Goal: Transaction & Acquisition: Purchase product/service

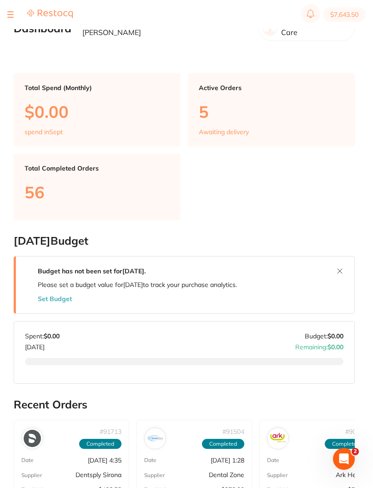
click at [16, 14] on div at bounding box center [39, 14] width 65 height 11
click at [344, 17] on button "$7,643.50" at bounding box center [344, 14] width 43 height 15
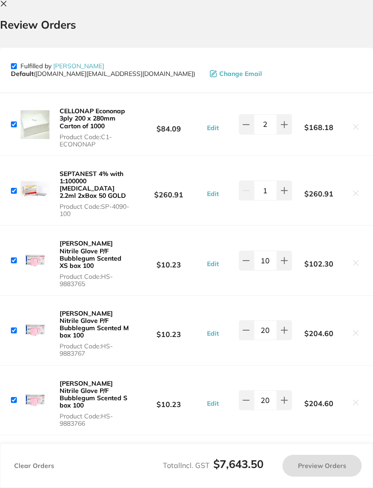
checkbox input "true"
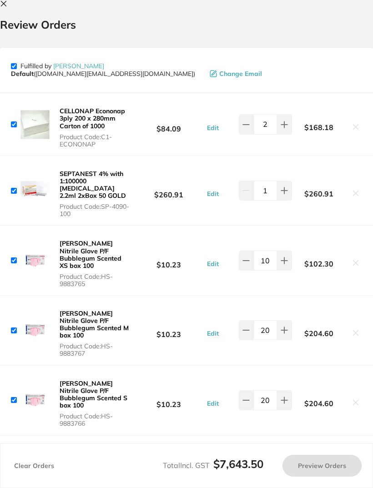
checkbox input "true"
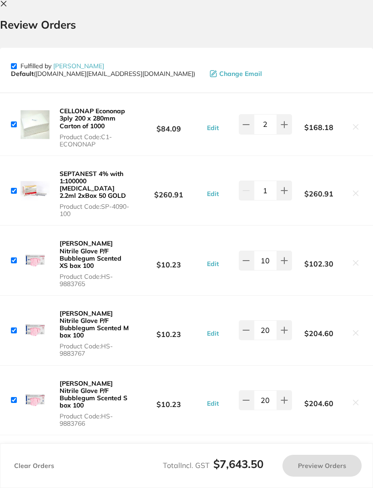
checkbox input "true"
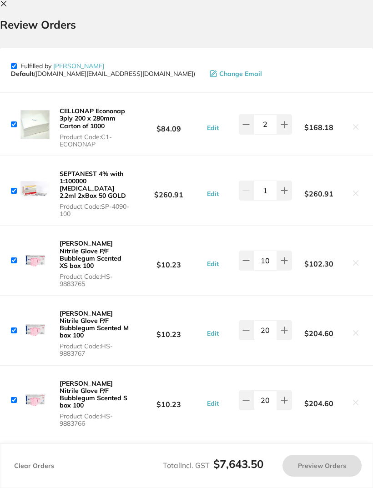
checkbox input "true"
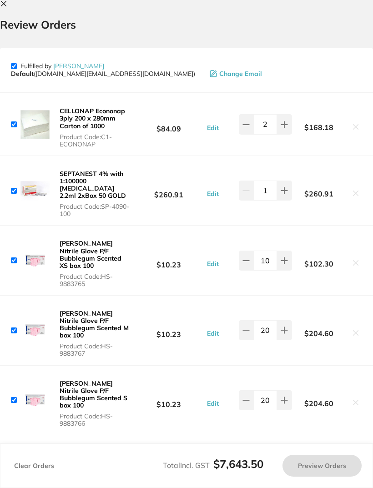
checkbox input "true"
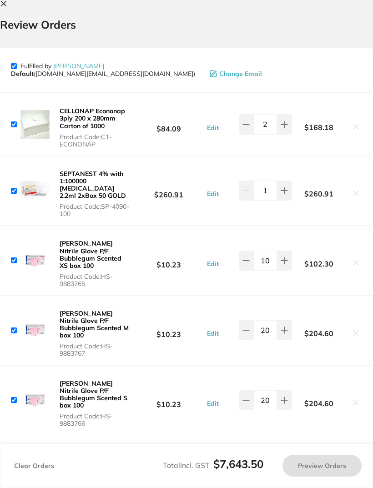
checkbox input "true"
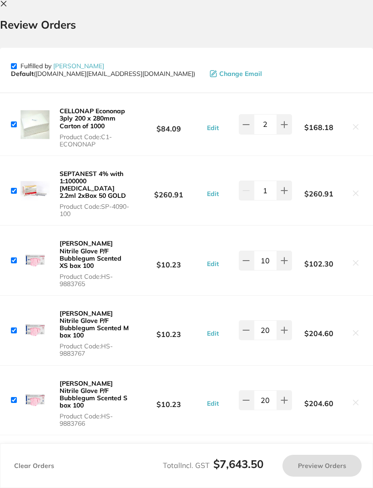
checkbox input "true"
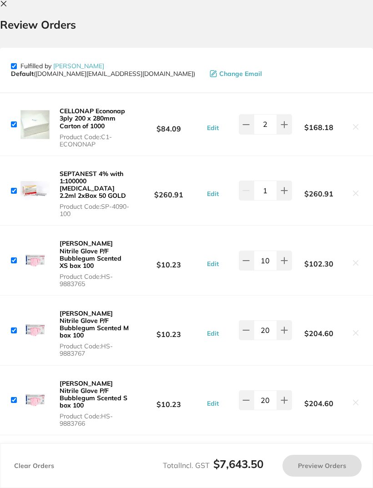
checkbox input "true"
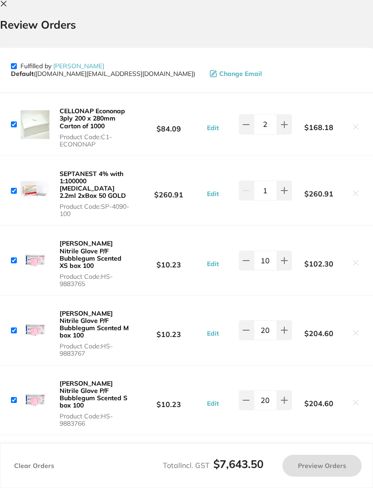
checkbox input "true"
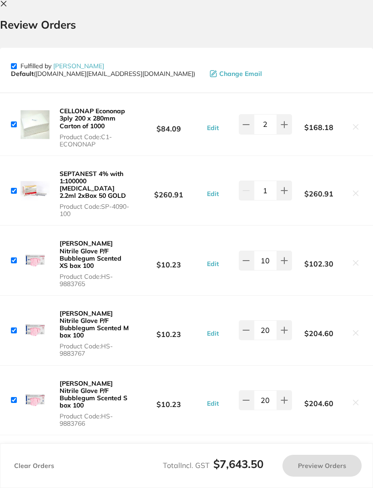
checkbox input "true"
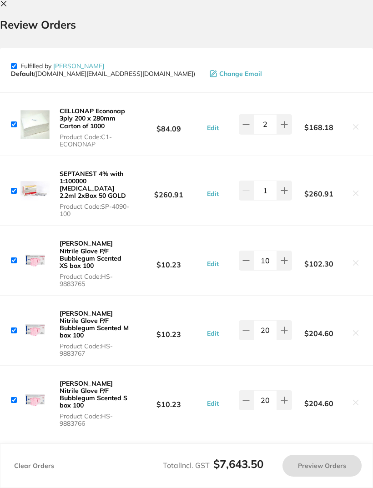
checkbox input "true"
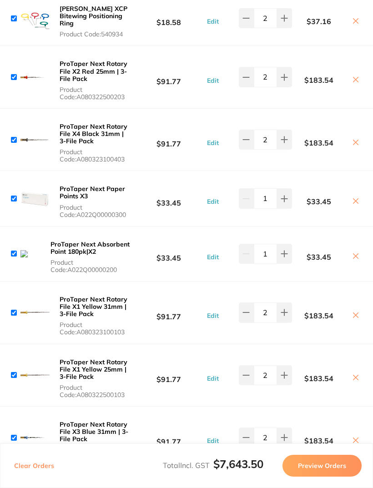
scroll to position [1367, 0]
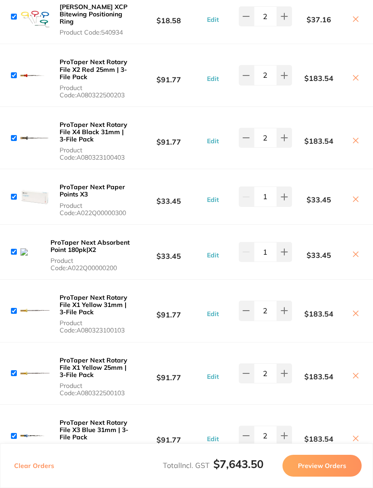
click at [289, 363] on button at bounding box center [284, 373] width 15 height 20
type input "3"
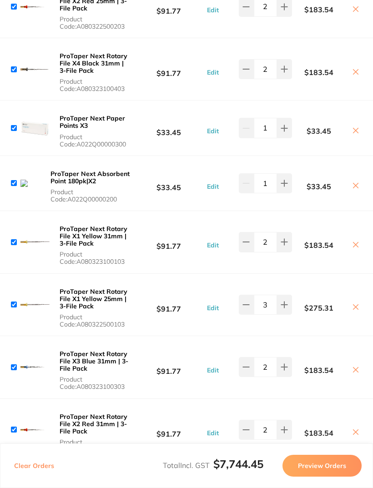
scroll to position [1440, 0]
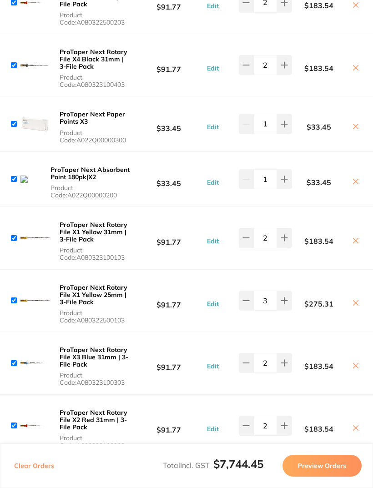
click at [359, 424] on button at bounding box center [355, 429] width 13 height 10
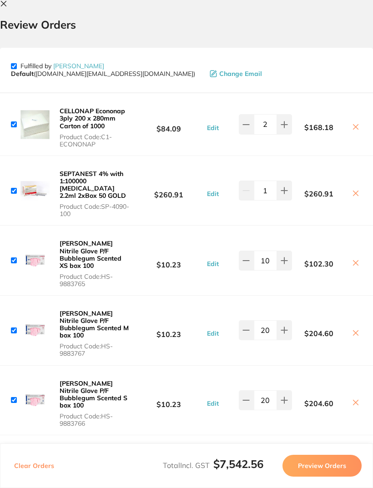
scroll to position [0, 0]
click at [5, 2] on icon at bounding box center [3, 3] width 5 height 5
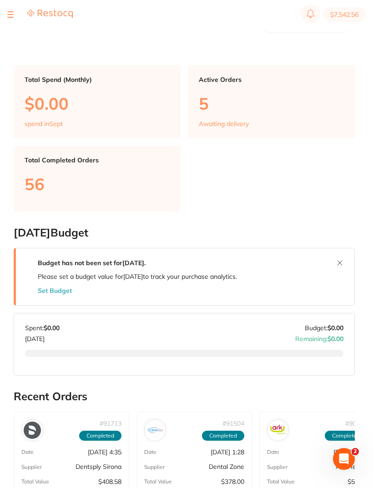
click at [10, 15] on div at bounding box center [10, 14] width 6 height 11
click at [13, 14] on button at bounding box center [10, 14] width 6 height 1
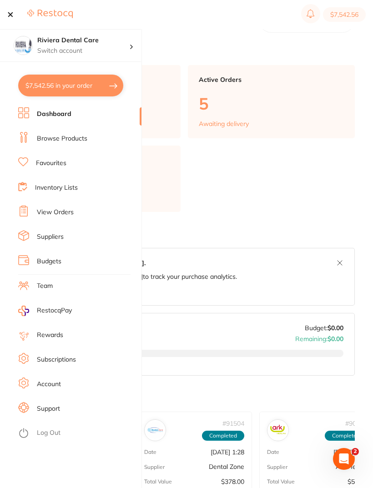
click at [51, 184] on link "Inventory Lists" at bounding box center [56, 187] width 43 height 9
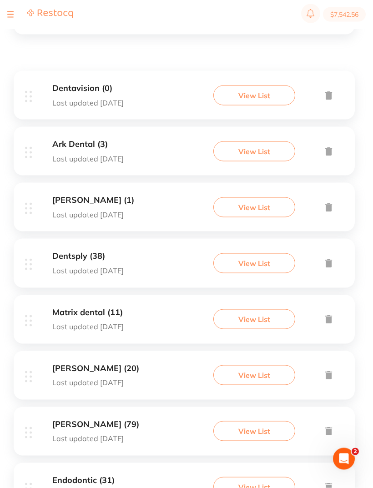
scroll to position [146, 0]
click at [254, 372] on button "View List" at bounding box center [254, 375] width 82 height 20
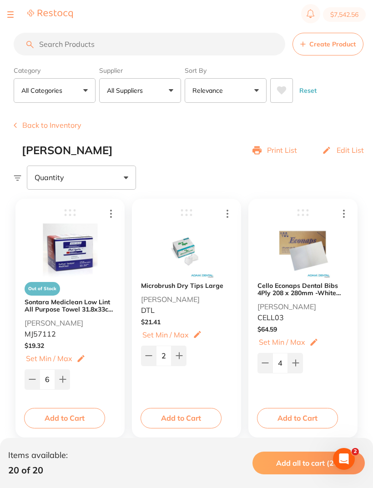
click at [52, 44] on input "search" at bounding box center [150, 44] width 272 height 23
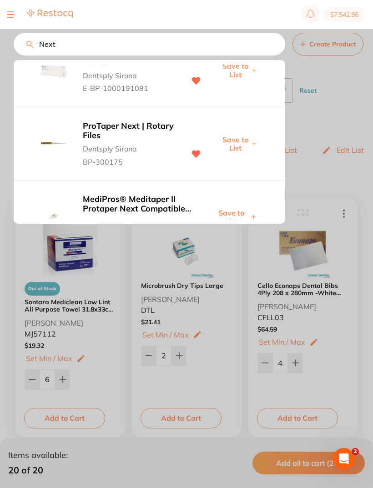
scroll to position [168, 0]
type input "Next"
click at [121, 121] on b "ProTaper Next | Rotary Files" at bounding box center [129, 130] width 93 height 19
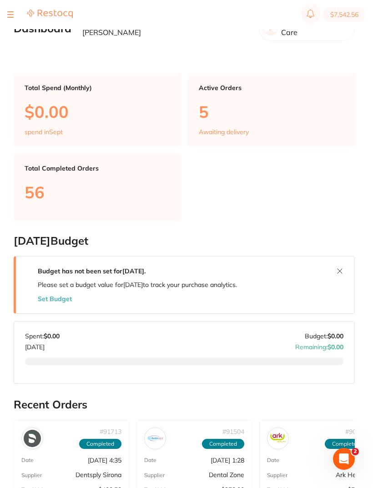
click at [353, 19] on button "$7,542.56" at bounding box center [344, 14] width 43 height 15
checkbox input "true"
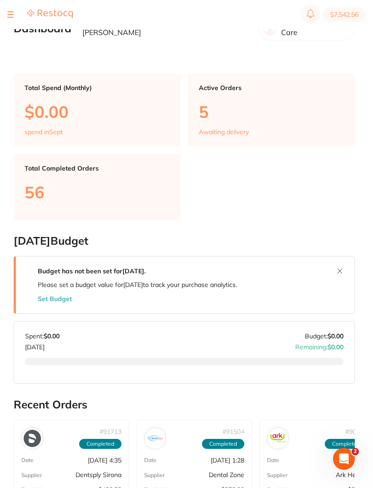
checkbox input "true"
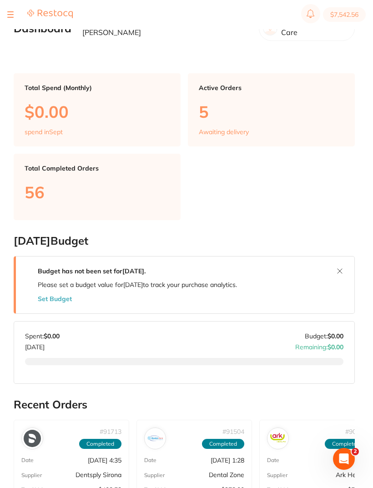
checkbox input "true"
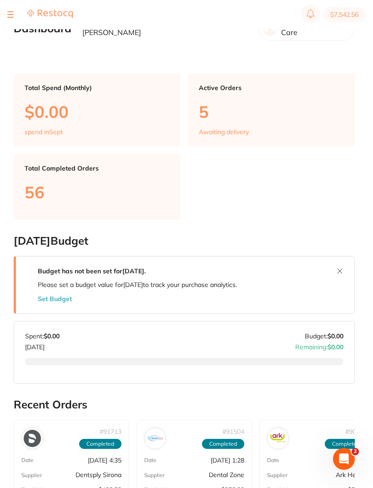
checkbox input "true"
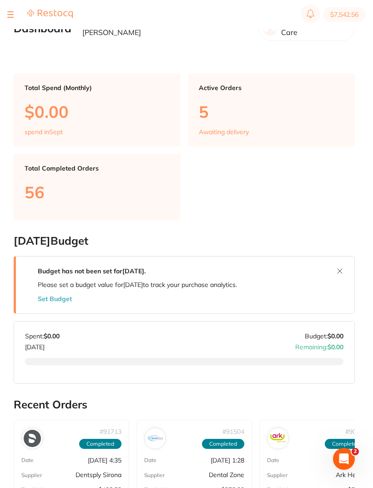
checkbox input "true"
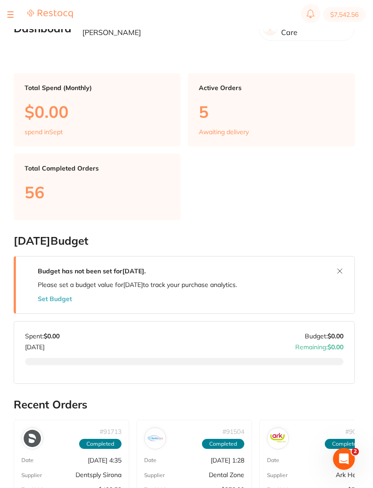
checkbox input "true"
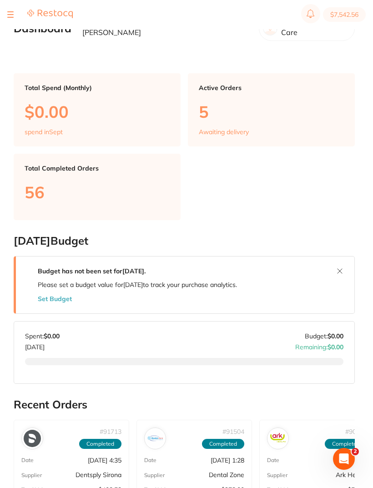
checkbox input "true"
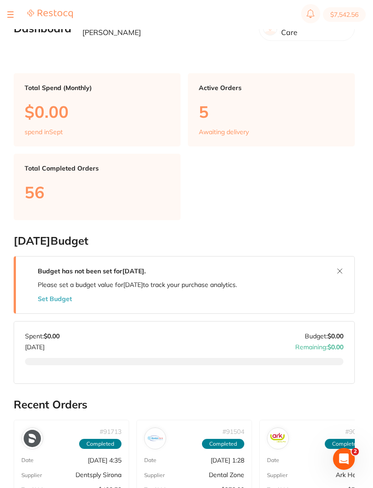
checkbox input "true"
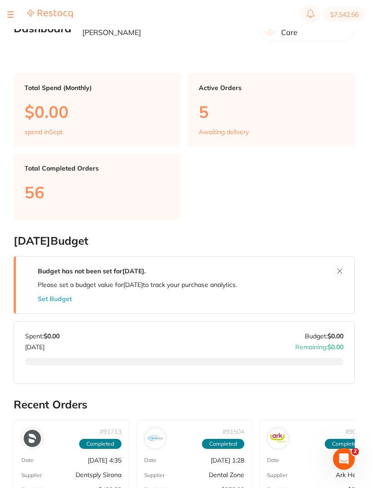
checkbox input "true"
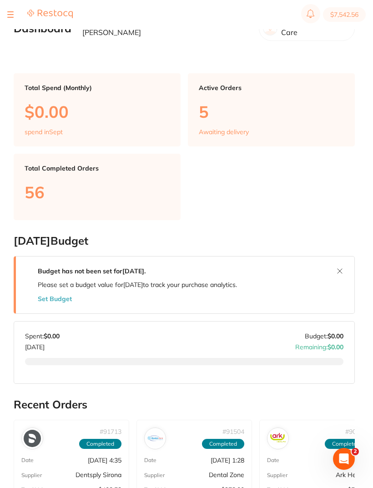
checkbox input "true"
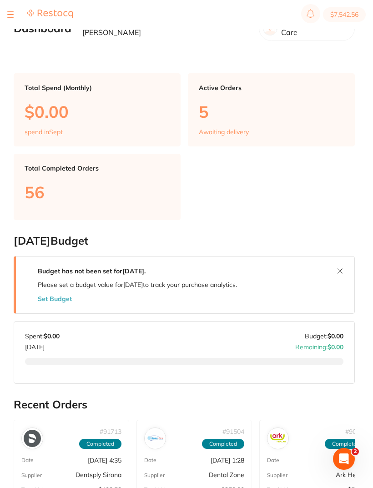
checkbox input "true"
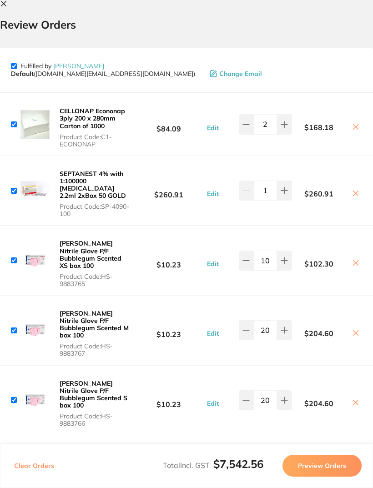
click at [5, 4] on icon at bounding box center [3, 3] width 7 height 7
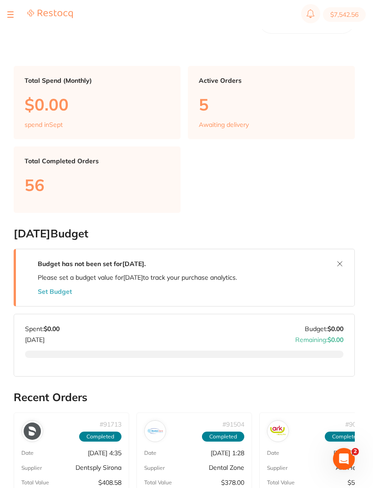
click at [5, 11] on section "$7,542.56" at bounding box center [186, 14] width 373 height 29
click at [14, 11] on div at bounding box center [39, 14] width 65 height 11
click at [10, 14] on button at bounding box center [10, 14] width 6 height 1
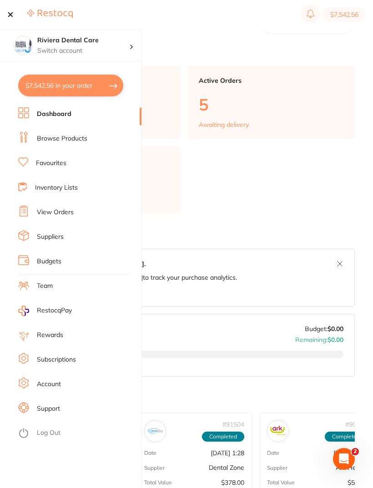
click at [55, 185] on link "Inventory Lists" at bounding box center [56, 187] width 43 height 9
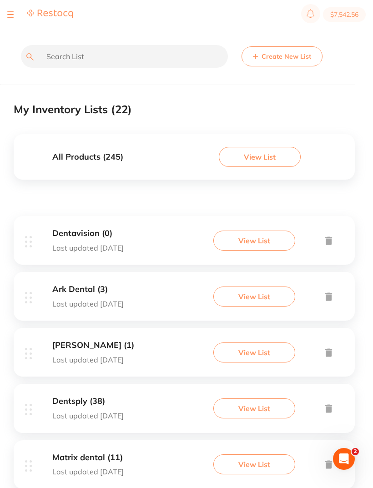
click at [253, 404] on button "View List" at bounding box center [254, 408] width 82 height 20
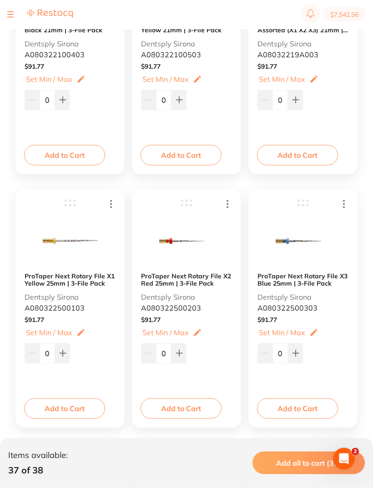
scroll to position [1534, 0]
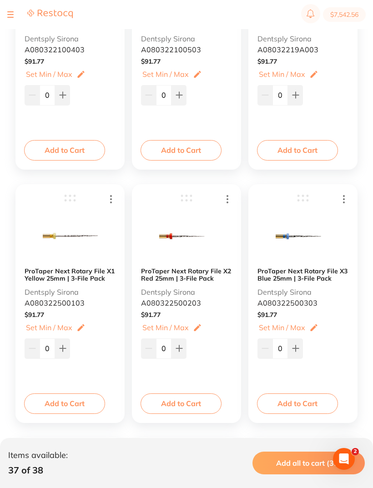
click at [199, 275] on b "ProTaper Next Rotary File X2 Red 25mm | 3-File Pack" at bounding box center [186, 274] width 91 height 15
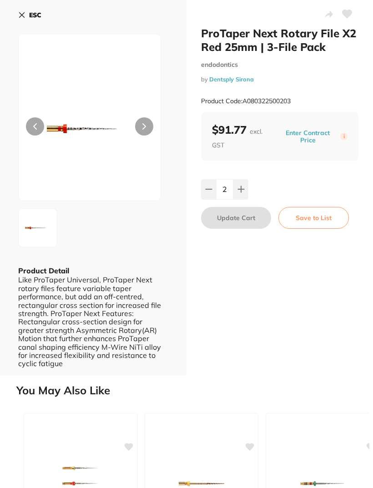
click at [242, 183] on button at bounding box center [240, 189] width 15 height 20
click at [241, 183] on button at bounding box center [240, 189] width 15 height 20
click at [207, 186] on icon at bounding box center [208, 189] width 7 height 7
type input "3"
click at [231, 213] on button "Update Cart" at bounding box center [236, 218] width 70 height 22
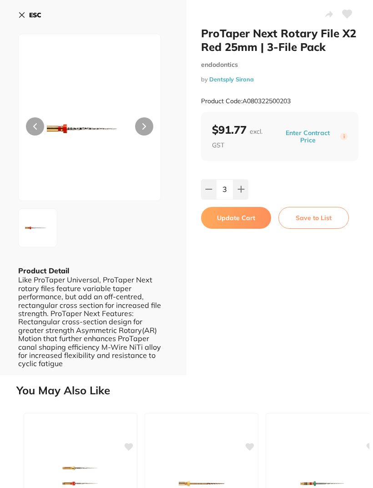
type input "3"
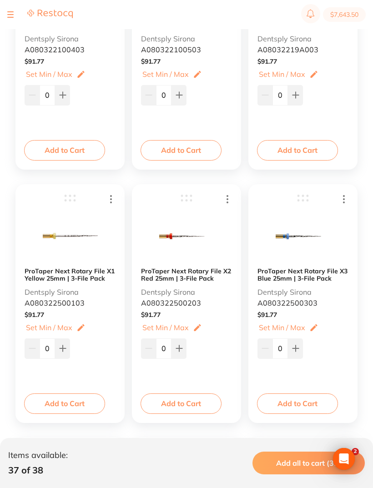
click at [344, 18] on button "$7,643.50" at bounding box center [344, 14] width 43 height 15
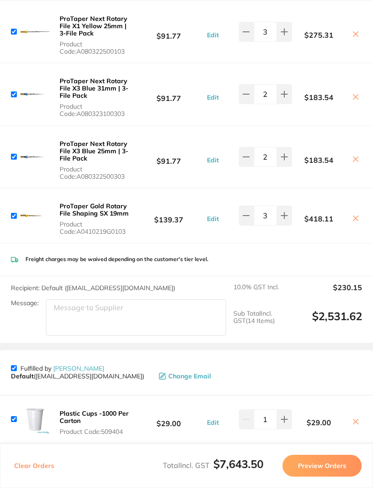
scroll to position [1709, 0]
click at [282, 409] on button at bounding box center [284, 419] width 15 height 20
type input "2"
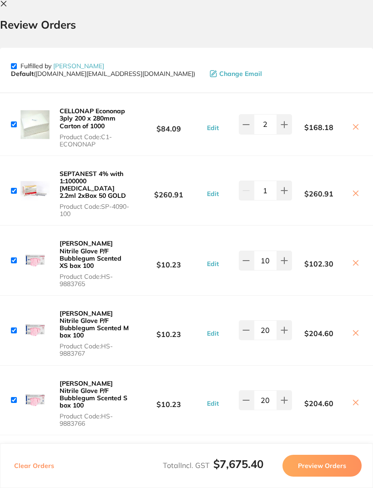
scroll to position [0, 0]
click at [5, 3] on icon at bounding box center [3, 3] width 5 height 5
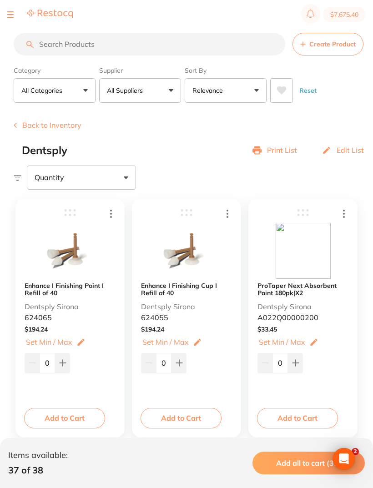
scroll to position [1534, 0]
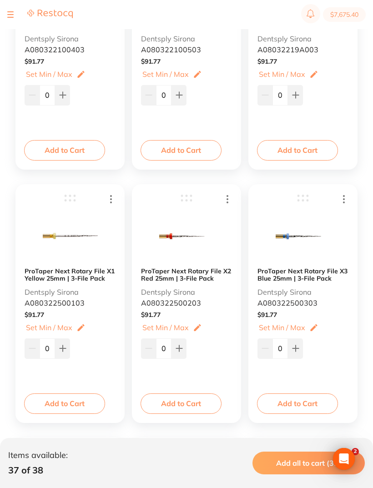
click at [12, 14] on button at bounding box center [10, 14] width 6 height 1
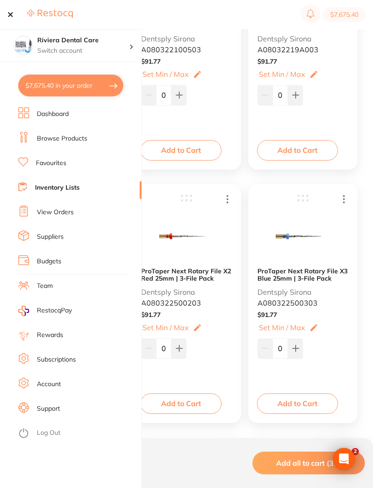
click at [55, 136] on link "Browse Products" at bounding box center [62, 138] width 50 height 9
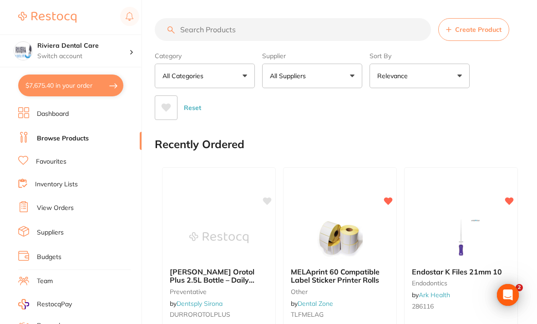
click at [185, 23] on input "search" at bounding box center [293, 29] width 276 height 23
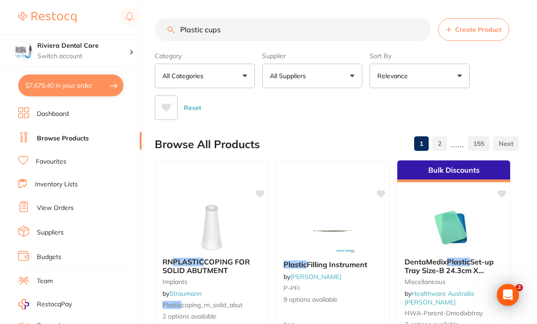
type input "Plastic cups"
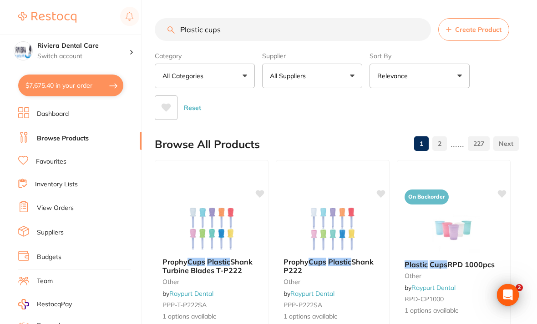
click at [372, 88] on div "Category All Categories All Categories 3D Printing anaesthetic articulating bur…" at bounding box center [337, 84] width 364 height 72
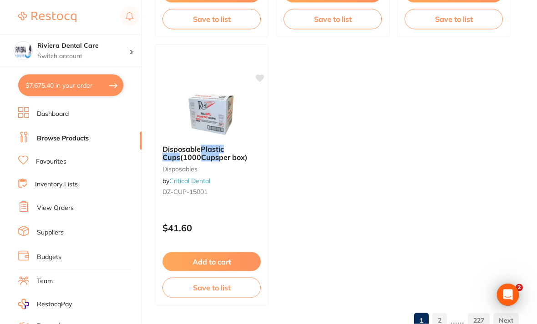
scroll to position [923, 0]
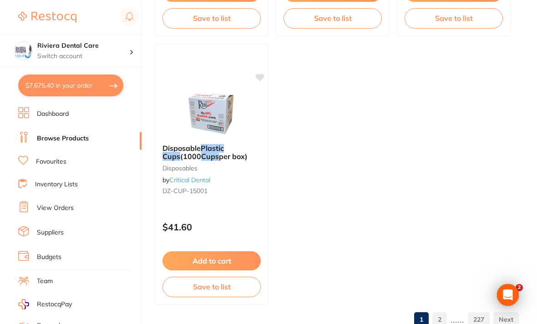
click at [372, 319] on link "2" at bounding box center [439, 320] width 15 height 18
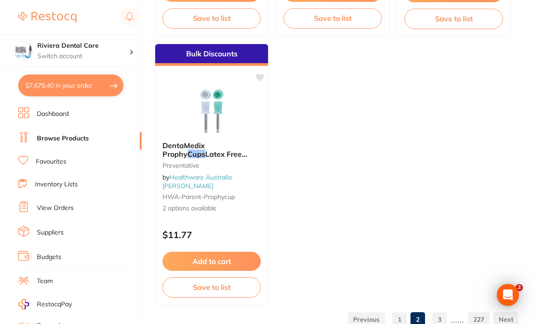
click at [372, 316] on link "3" at bounding box center [439, 320] width 15 height 18
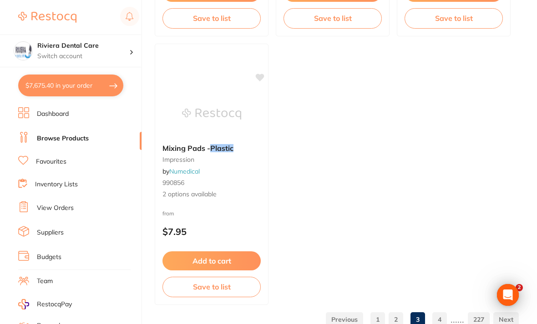
click at [372, 315] on link "1" at bounding box center [377, 320] width 15 height 18
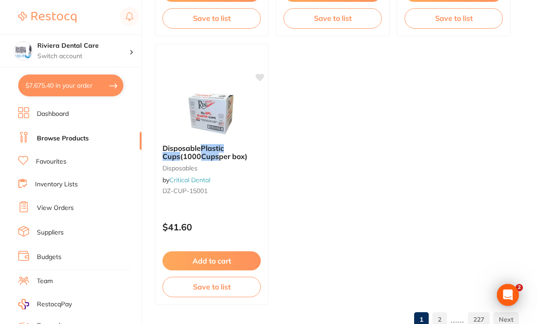
click at [372, 314] on link "2" at bounding box center [439, 320] width 15 height 18
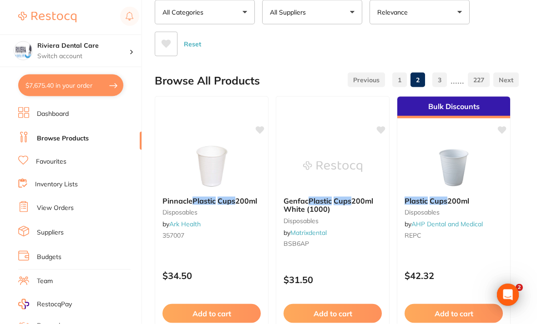
scroll to position [66, 0]
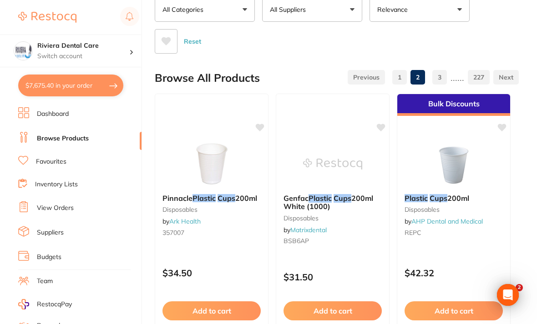
click at [372, 125] on icon at bounding box center [381, 127] width 9 height 7
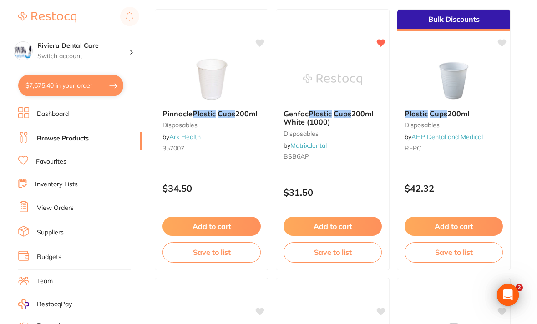
scroll to position [154, 0]
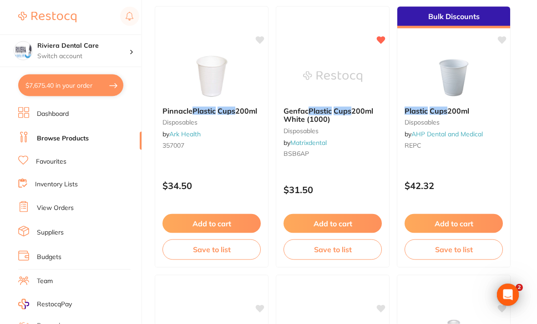
click at [330, 244] on button "Save to list" at bounding box center [332, 250] width 98 height 20
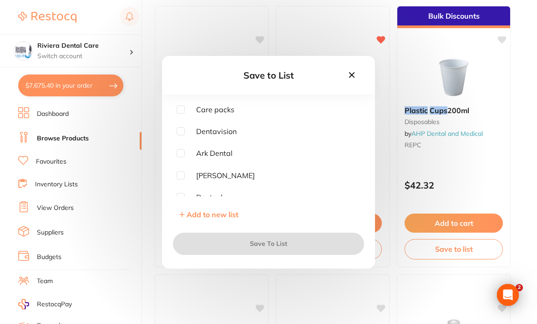
click at [346, 35] on div "Save to List Care packs Dentavision Ark Dental Erskine Dentsply Matrix dental A…" at bounding box center [268, 162] width 537 height 324
click at [349, 80] on icon at bounding box center [352, 75] width 10 height 10
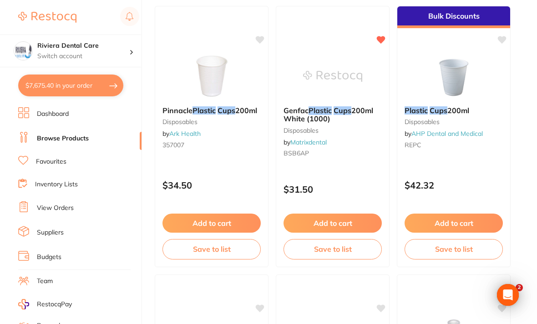
click at [332, 247] on button "Save to list" at bounding box center [332, 249] width 98 height 20
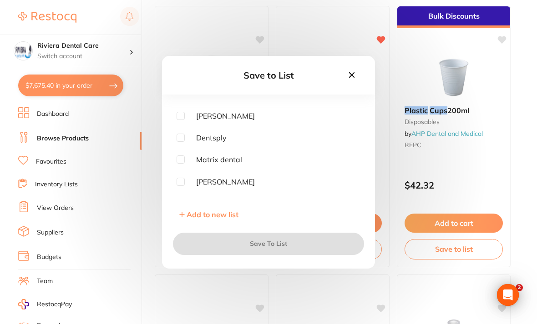
scroll to position [61, 0]
click at [183, 162] on input "checkbox" at bounding box center [180, 158] width 8 height 8
checkbox input "true"
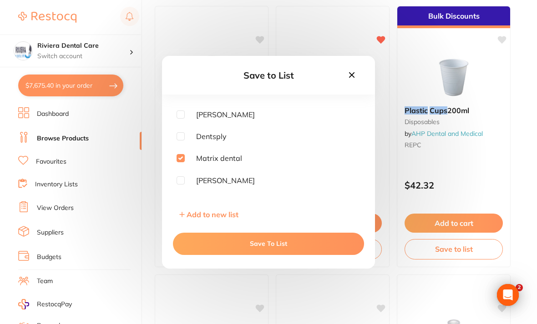
click at [275, 254] on button "Save To List" at bounding box center [268, 244] width 191 height 22
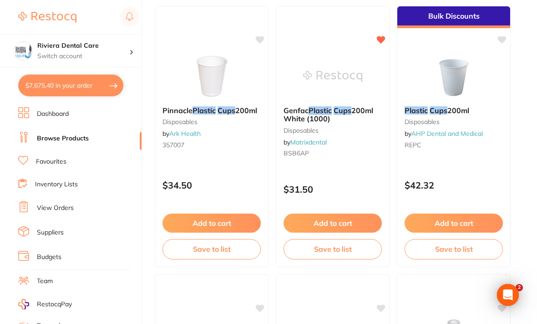
click at [65, 79] on button "$7,675.40 in your order" at bounding box center [70, 86] width 105 height 22
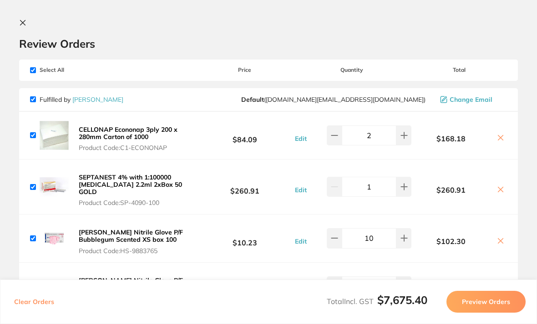
scroll to position [0, 0]
click at [23, 21] on icon at bounding box center [22, 22] width 7 height 7
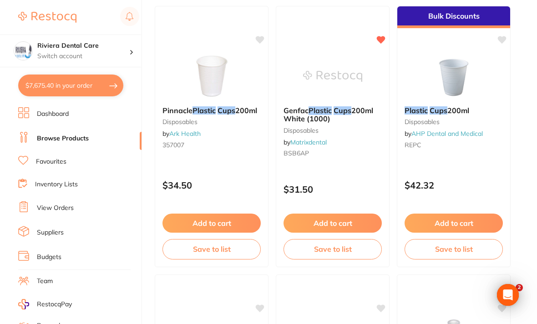
click at [51, 180] on link "Inventory Lists" at bounding box center [56, 184] width 43 height 9
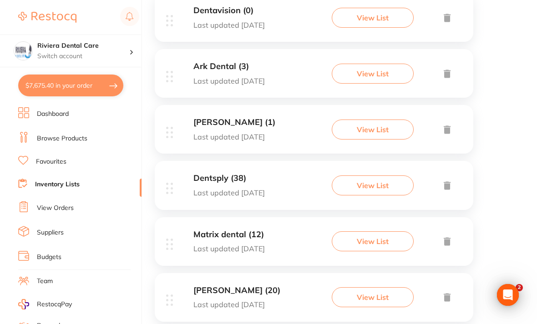
scroll to position [208, 0]
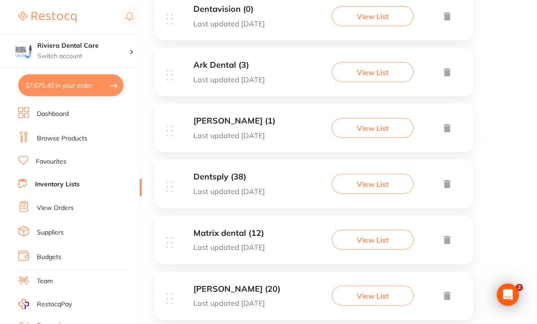
click at [371, 234] on button "View List" at bounding box center [373, 240] width 82 height 20
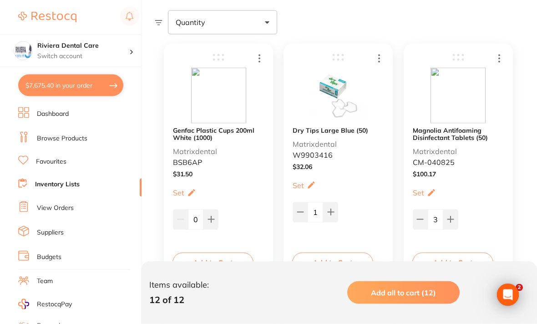
scroll to position [169, 0]
click at [208, 214] on button at bounding box center [210, 219] width 15 height 20
type input "2"
click at [213, 260] on button "Add to Cart" at bounding box center [212, 262] width 81 height 20
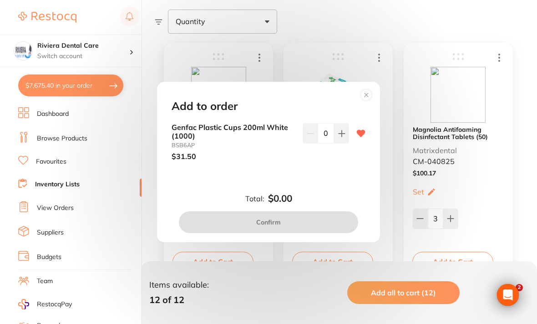
scroll to position [0, 0]
click at [342, 143] on button at bounding box center [341, 133] width 15 height 20
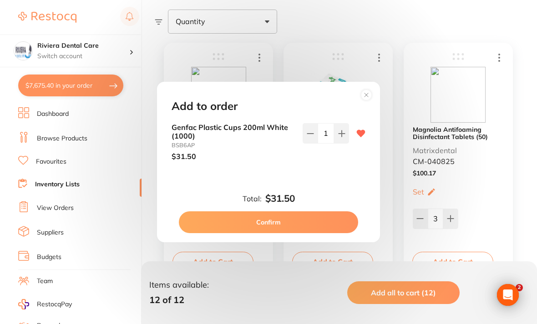
click at [342, 143] on button at bounding box center [341, 133] width 15 height 20
type input "2"
click at [269, 229] on button "Confirm" at bounding box center [268, 222] width 179 height 22
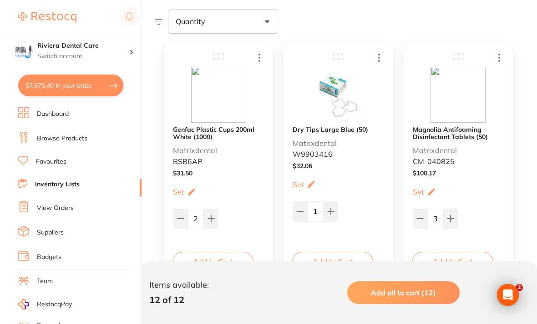
checkbox input "false"
click at [69, 80] on button "$7,744.70 in your order" at bounding box center [70, 86] width 105 height 22
checkbox input "true"
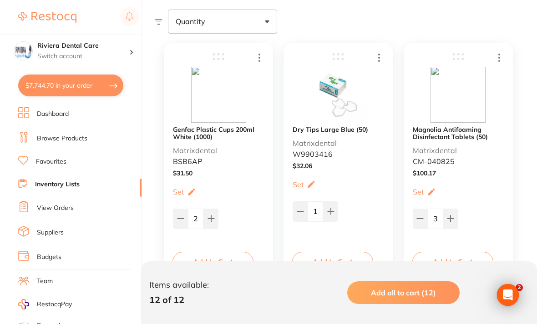
checkbox input "true"
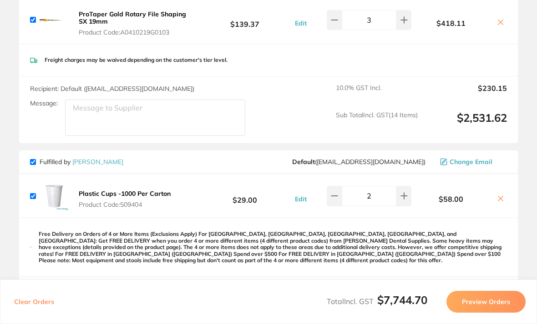
scroll to position [1535, 0]
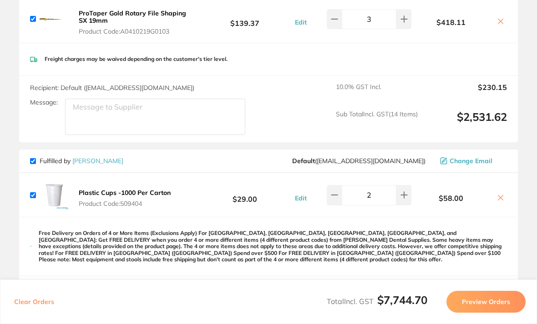
click at [372, 194] on icon at bounding box center [500, 197] width 7 height 7
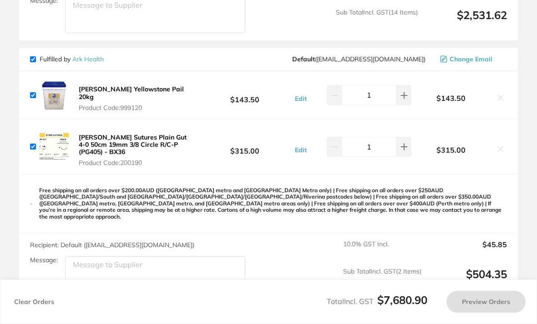
checkbox input "true"
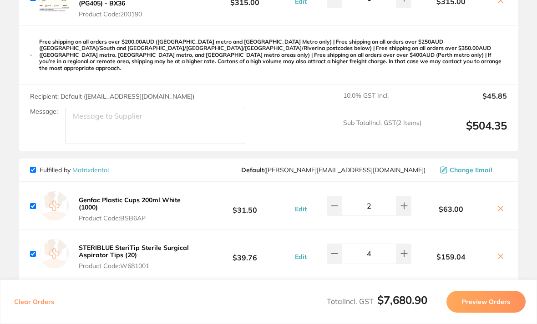
click at [372, 313] on button "Preview Orders" at bounding box center [485, 302] width 79 height 22
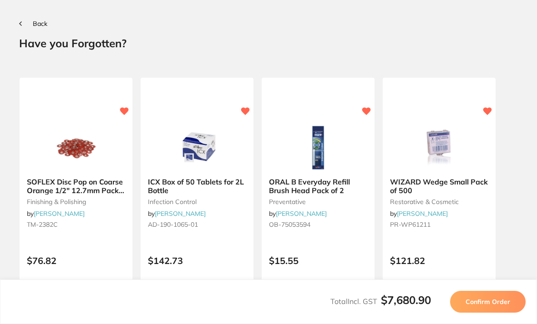
scroll to position [0, 0]
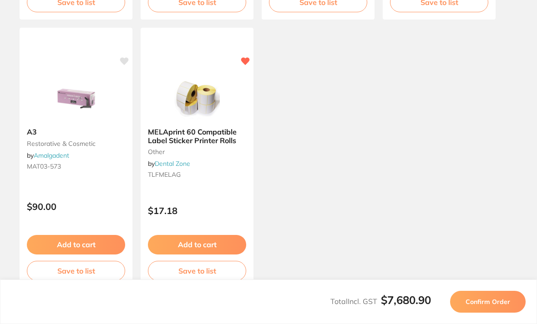
click at [372, 306] on span "Confirm Order" at bounding box center [487, 302] width 45 height 8
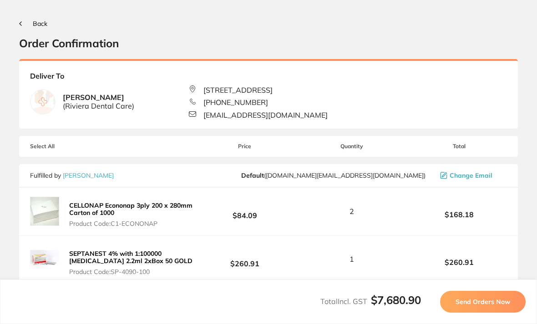
click at [372, 306] on span "Send Orders Now" at bounding box center [482, 302] width 55 height 8
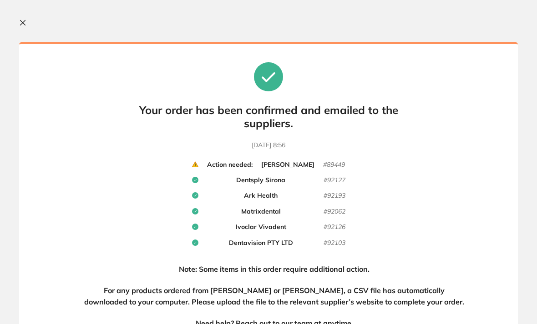
click at [25, 20] on icon at bounding box center [22, 22] width 7 height 7
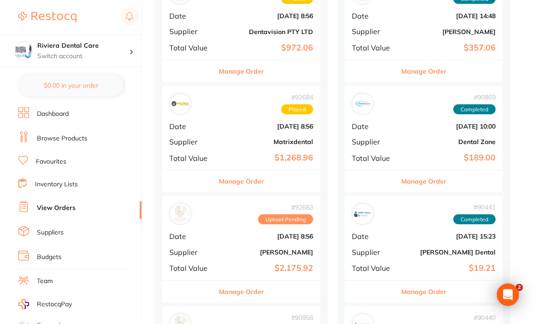
scroll to position [483, 0]
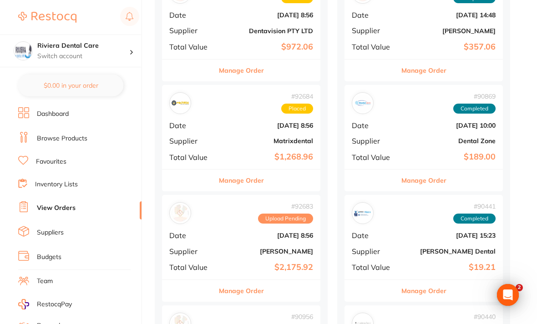
click at [240, 235] on b "Sept 4 2025, 8:56" at bounding box center [267, 235] width 91 height 7
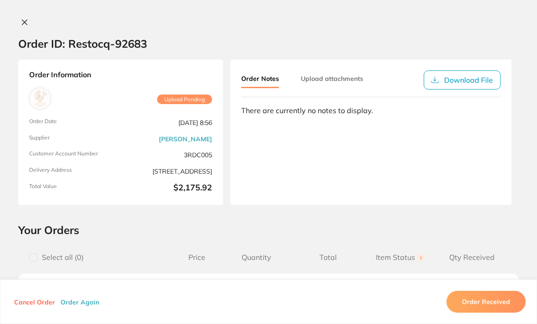
click at [25, 19] on icon at bounding box center [24, 22] width 7 height 7
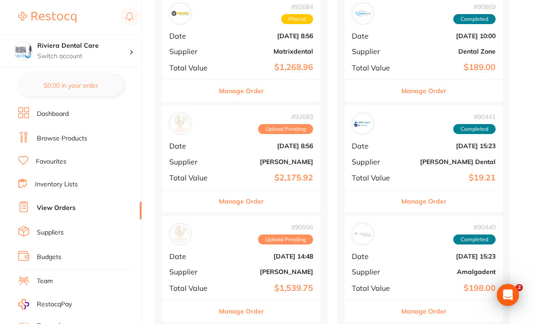
scroll to position [581, 0]
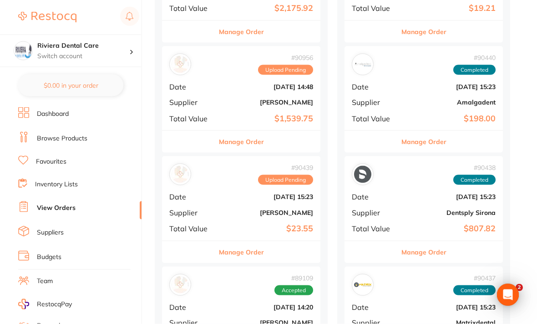
click at [279, 175] on span "Upload Pending" at bounding box center [285, 180] width 55 height 10
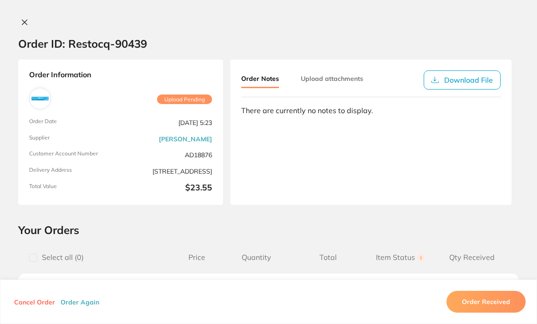
click at [20, 22] on button at bounding box center [24, 23] width 13 height 10
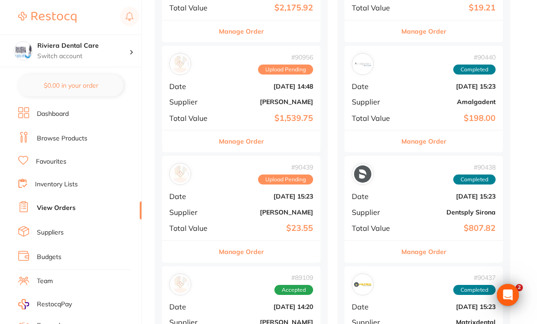
click at [276, 169] on div "# 90439 Upload Pending" at bounding box center [285, 174] width 55 height 21
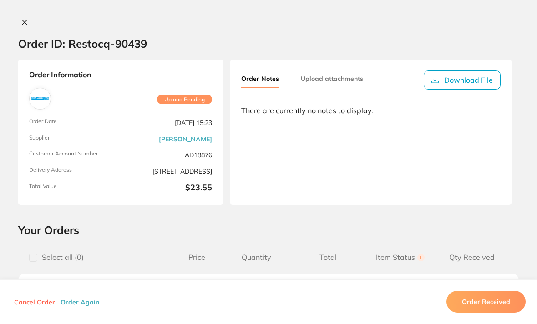
click at [24, 22] on icon at bounding box center [24, 22] width 7 height 7
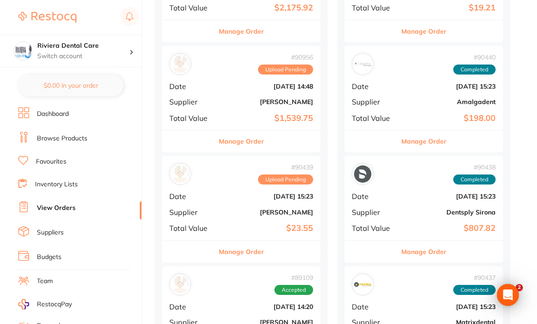
click at [245, 83] on b "Aug 21 2025, 14:48" at bounding box center [267, 86] width 91 height 7
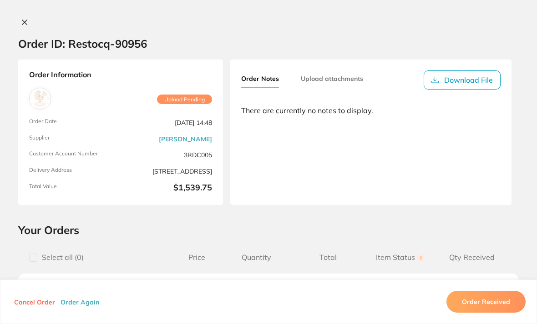
click at [24, 19] on icon at bounding box center [24, 22] width 7 height 7
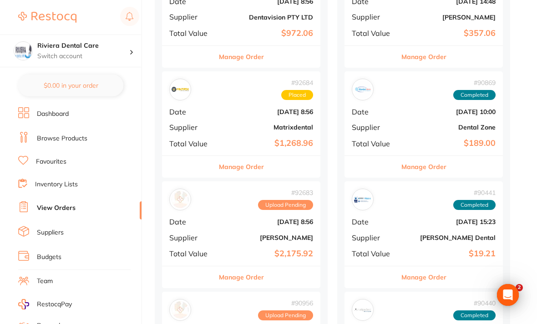
scroll to position [478, 0]
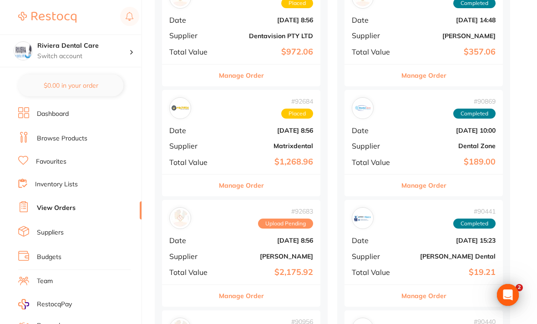
click at [52, 134] on link "Browse Products" at bounding box center [62, 138] width 50 height 9
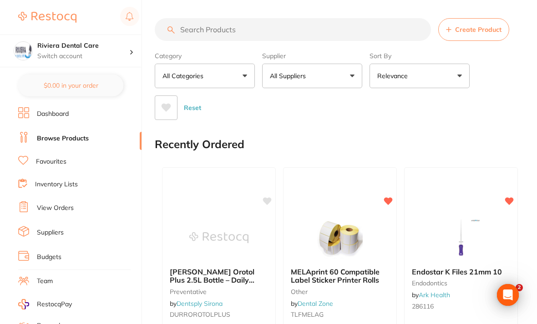
click at [52, 180] on link "Inventory Lists" at bounding box center [56, 184] width 43 height 9
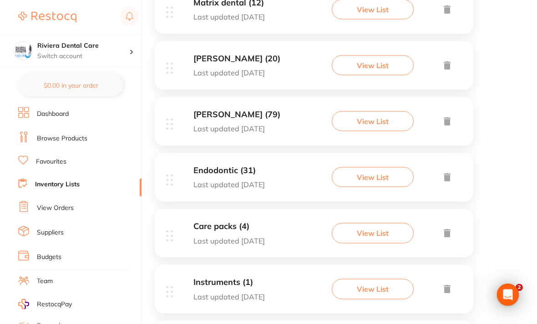
scroll to position [439, 0]
click at [372, 170] on button "View List" at bounding box center [373, 176] width 82 height 20
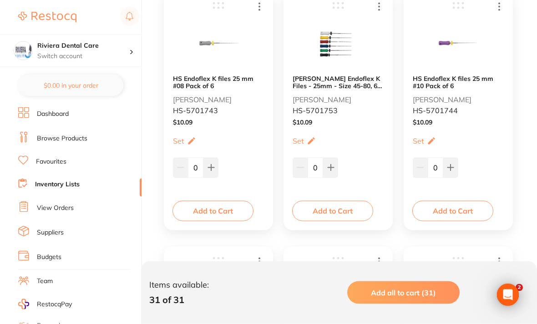
scroll to position [480, 0]
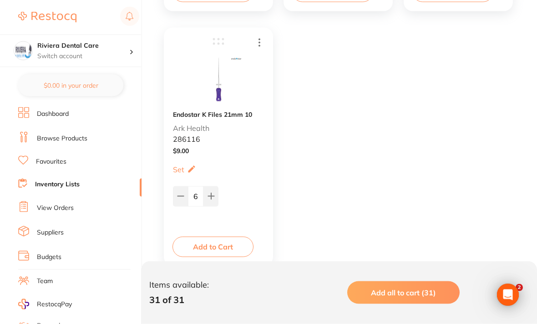
scroll to position [2736, 0]
click at [50, 136] on link "Browse Products" at bounding box center [62, 138] width 50 height 9
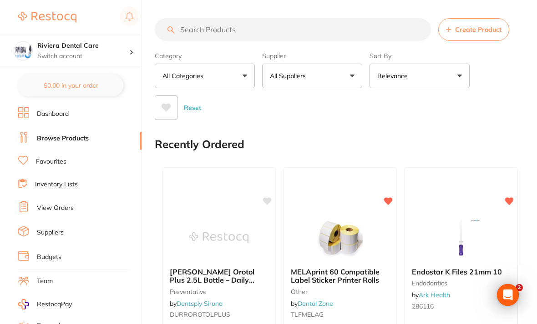
click at [188, 30] on input "search" at bounding box center [293, 29] width 276 height 23
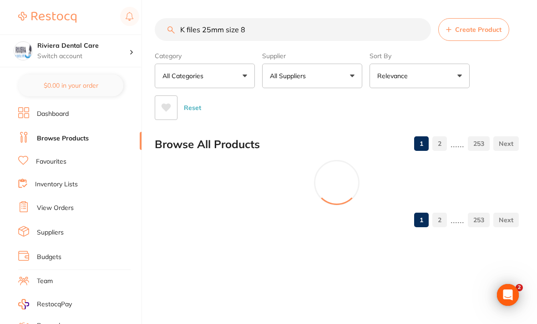
type input "K files 25mm size 8"
click at [498, 93] on div "Reset" at bounding box center [333, 104] width 357 height 32
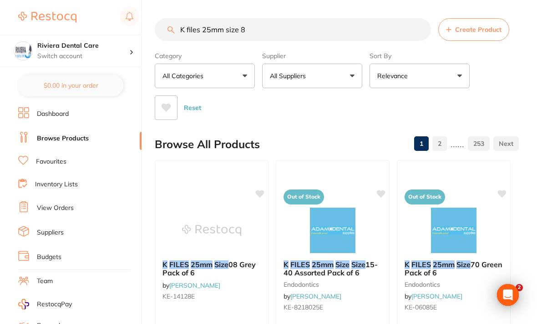
click at [350, 73] on button "All Suppliers" at bounding box center [312, 76] width 100 height 25
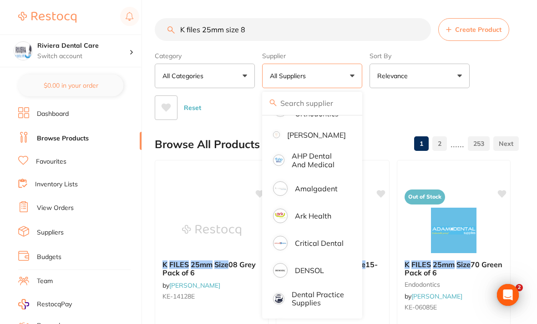
scroll to position [79, 0]
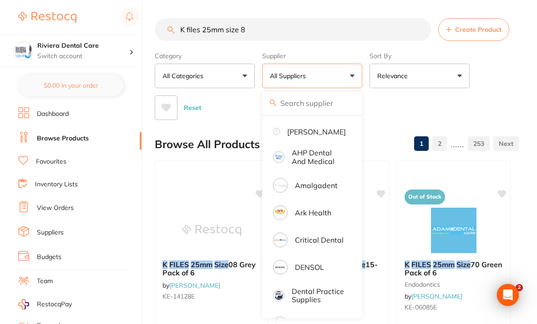
click at [314, 217] on p "Ark Health" at bounding box center [313, 213] width 36 height 8
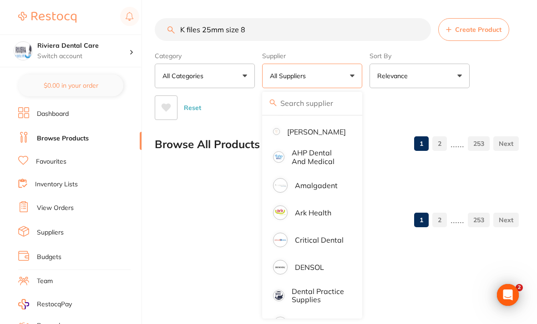
click at [498, 100] on div "Reset" at bounding box center [333, 104] width 357 height 32
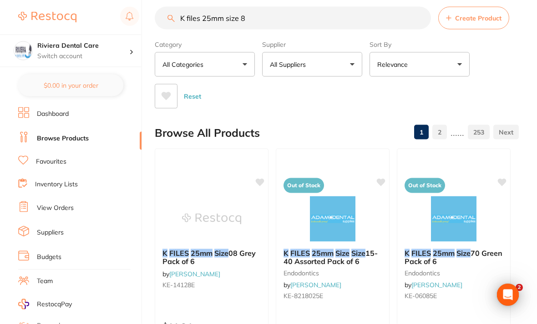
scroll to position [0, 0]
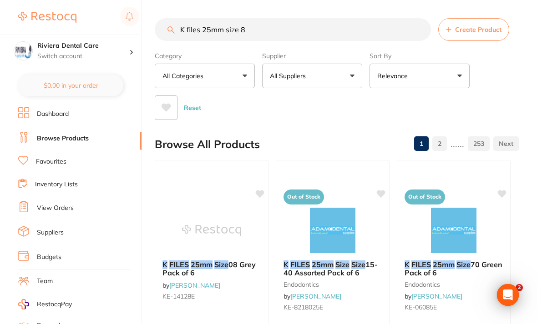
click at [347, 72] on button "All Suppliers" at bounding box center [312, 76] width 100 height 25
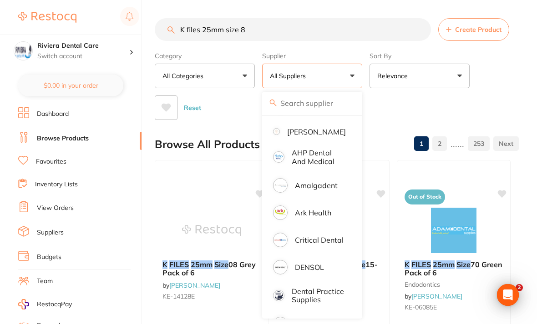
click at [297, 217] on p "Ark Health" at bounding box center [313, 213] width 36 height 8
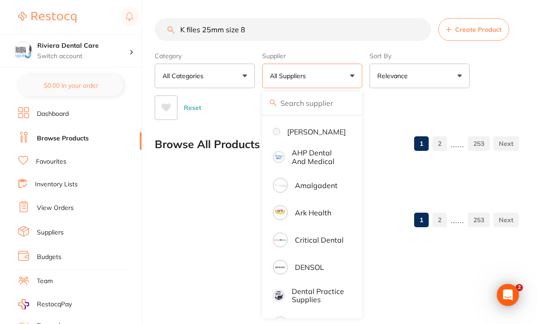
click at [309, 217] on p "Ark Health" at bounding box center [313, 213] width 36 height 8
click at [488, 90] on div "Reset" at bounding box center [333, 104] width 357 height 32
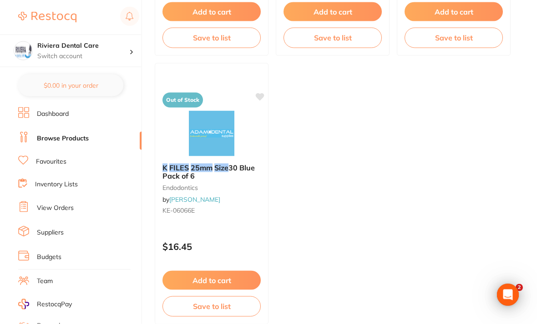
scroll to position [923, 0]
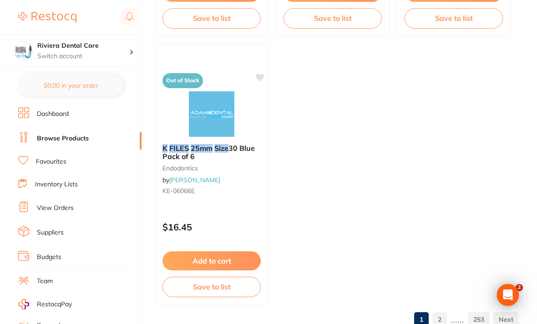
click at [441, 319] on link "2" at bounding box center [439, 320] width 15 height 18
click at [438, 318] on link "3" at bounding box center [439, 320] width 15 height 18
click at [441, 322] on link "4" at bounding box center [439, 320] width 15 height 18
click at [441, 320] on link "5" at bounding box center [439, 320] width 15 height 18
click at [440, 319] on link "6" at bounding box center [439, 320] width 15 height 18
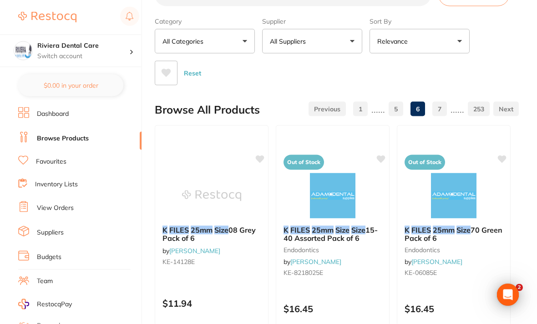
scroll to position [0, 0]
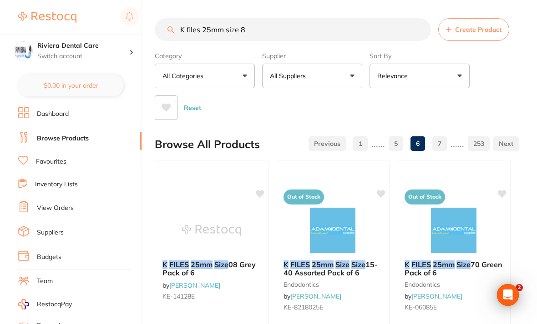
click at [350, 75] on button "All Suppliers" at bounding box center [312, 76] width 100 height 25
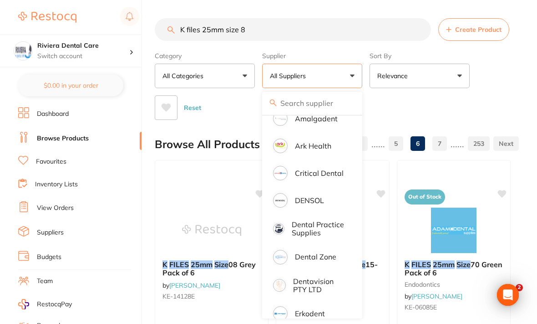
scroll to position [145, 0]
click at [307, 151] on p "Ark Health" at bounding box center [313, 147] width 36 height 8
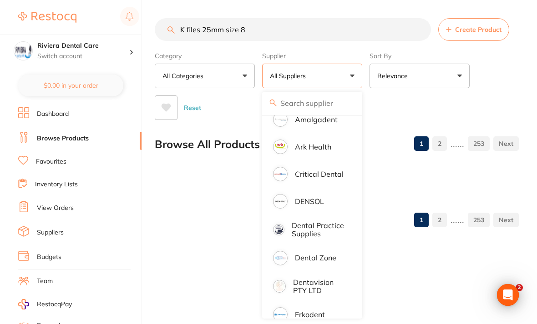
click at [299, 151] on p "Ark Health" at bounding box center [313, 147] width 36 height 8
click at [242, 75] on button "All Categories" at bounding box center [205, 76] width 100 height 25
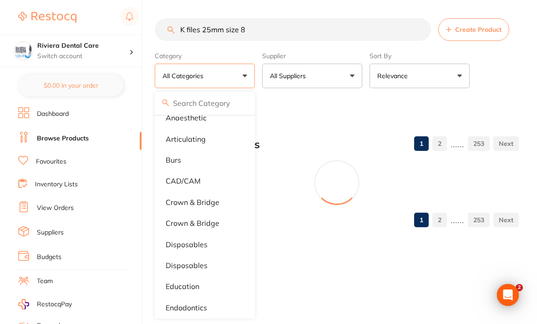
scroll to position [33, 0]
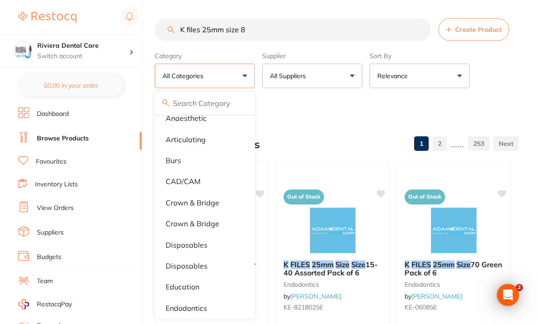
click at [501, 81] on div "Category All Categories All Categories anaesthetic articulating burs CAD/CAM cr…" at bounding box center [337, 84] width 364 height 72
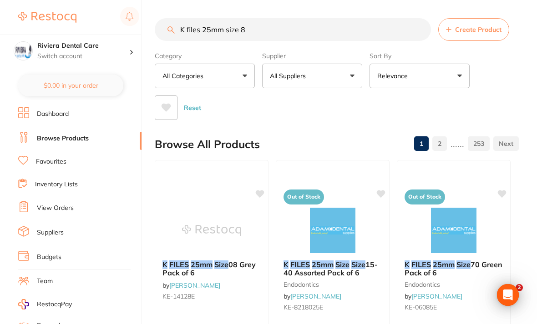
scroll to position [0, 0]
click at [241, 75] on button "All Categories" at bounding box center [205, 76] width 100 height 25
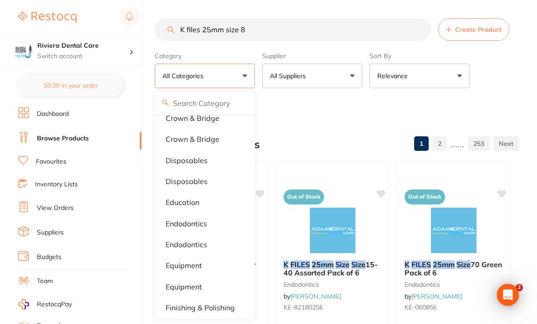
scroll to position [118, 0]
click at [188, 221] on p "endodontics" at bounding box center [186, 223] width 41 height 8
click at [340, 76] on button "All Suppliers" at bounding box center [312, 76] width 100 height 25
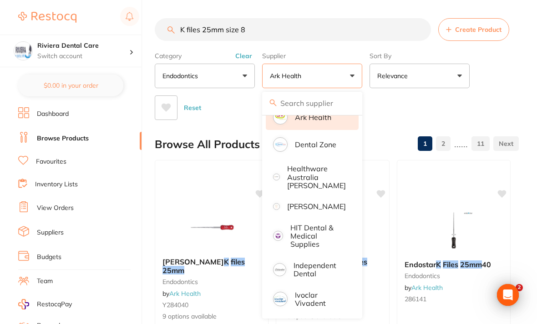
scroll to position [0, 0]
click at [495, 80] on div "Category endodontics All Categories articulating burs disposables endodontics e…" at bounding box center [337, 84] width 364 height 72
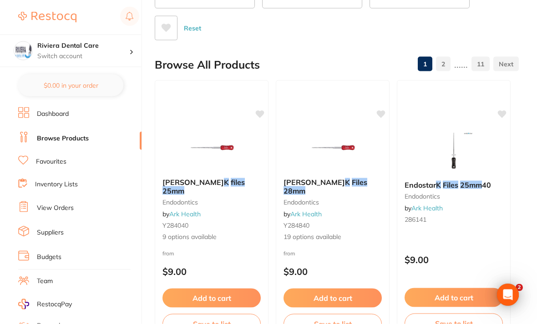
scroll to position [80, 0]
click at [184, 186] on em "25mm" at bounding box center [173, 190] width 22 height 9
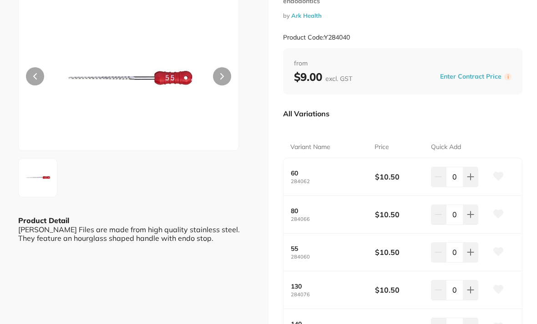
scroll to position [51, 0]
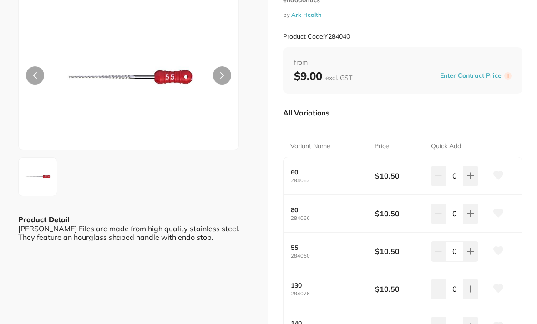
click at [470, 175] on icon at bounding box center [470, 176] width 6 height 6
click at [474, 168] on button at bounding box center [470, 176] width 15 height 20
click at [470, 172] on icon at bounding box center [470, 175] width 7 height 7
click at [470, 173] on icon at bounding box center [470, 176] width 6 height 6
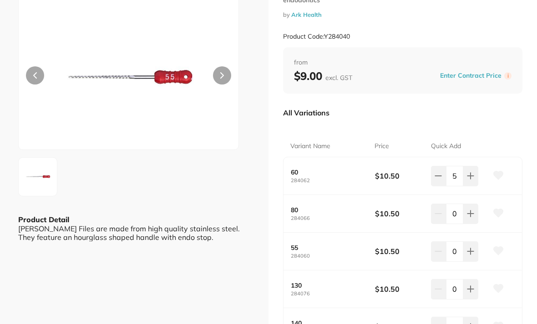
scroll to position [0, 0]
click at [473, 172] on icon at bounding box center [470, 175] width 7 height 7
type input "6"
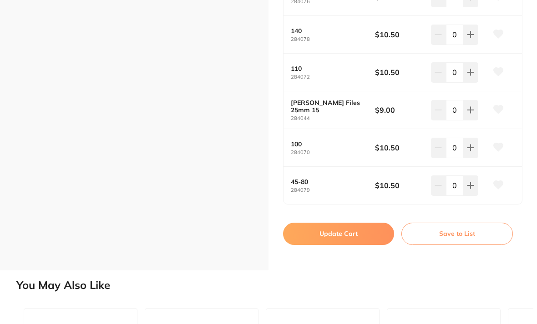
scroll to position [347, 0]
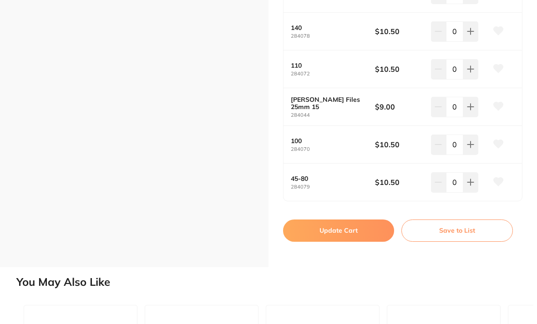
click at [332, 223] on button "Update Cart" at bounding box center [338, 231] width 111 height 22
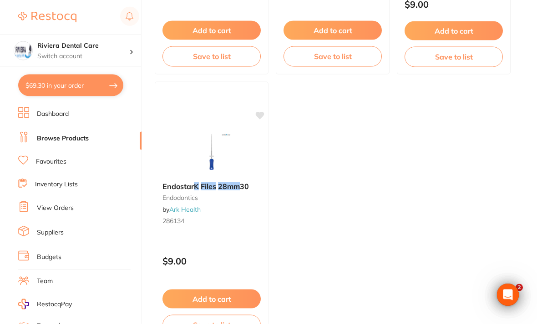
scroll to position [923, 0]
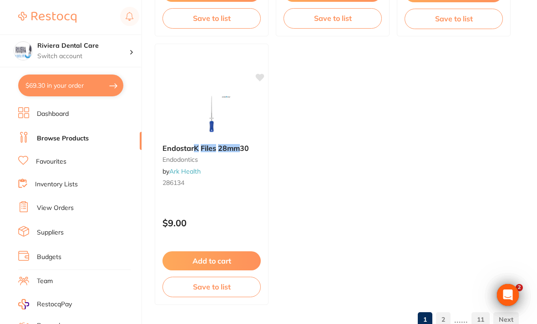
click at [440, 324] on link "2" at bounding box center [443, 320] width 15 height 18
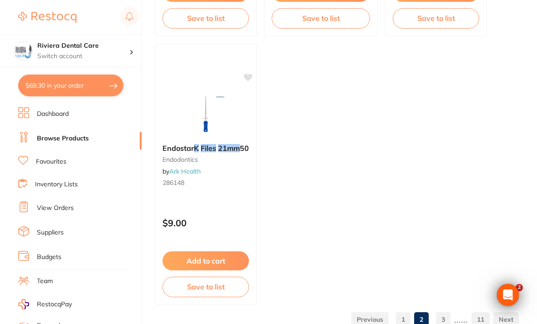
click at [446, 319] on link "3" at bounding box center [443, 320] width 15 height 18
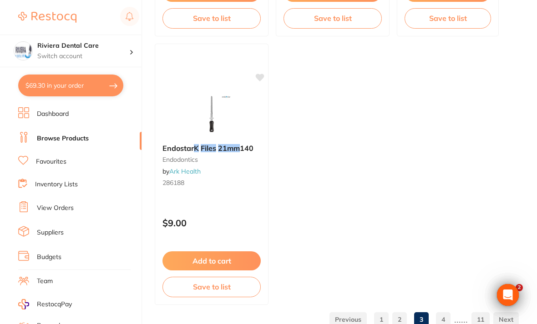
click at [443, 323] on link "4" at bounding box center [443, 320] width 15 height 18
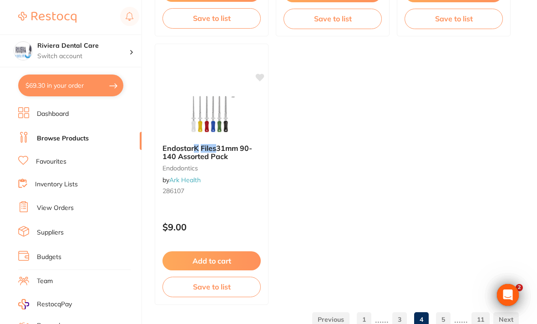
click at [446, 317] on link "5" at bounding box center [443, 320] width 15 height 18
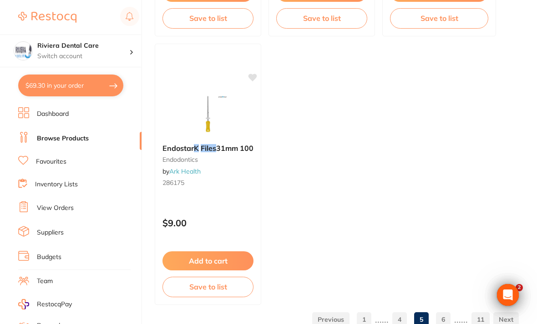
click at [442, 320] on link "6" at bounding box center [443, 320] width 15 height 18
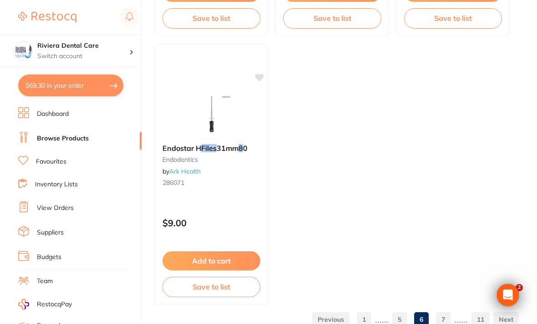
click at [447, 318] on link "7" at bounding box center [443, 320] width 15 height 18
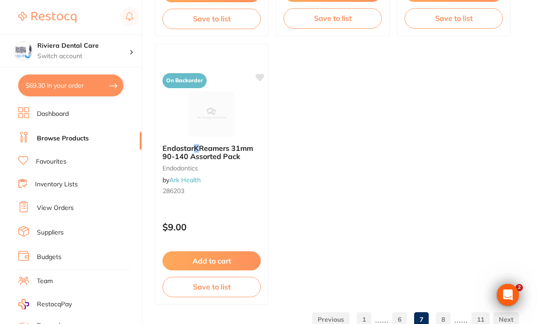
click at [445, 317] on link "8" at bounding box center [443, 320] width 15 height 18
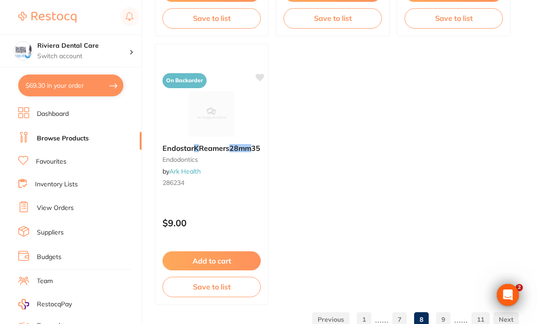
click at [445, 320] on link "9" at bounding box center [443, 320] width 15 height 18
click at [456, 317] on link "10" at bounding box center [455, 320] width 18 height 18
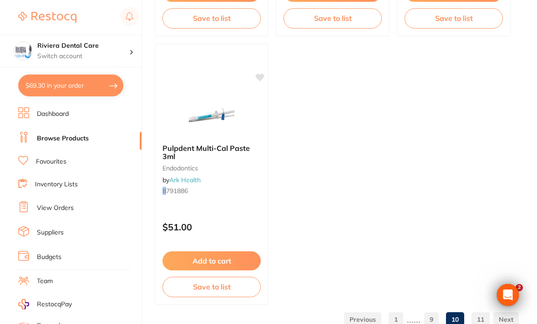
click at [476, 320] on link "11" at bounding box center [480, 320] width 18 height 18
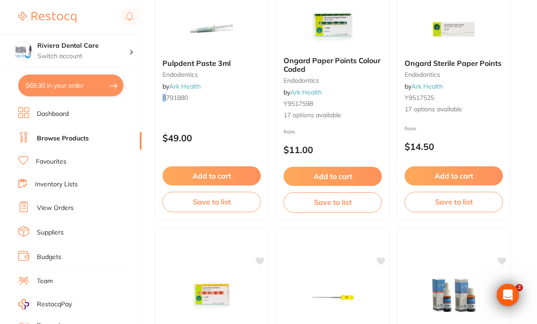
scroll to position [0, 0]
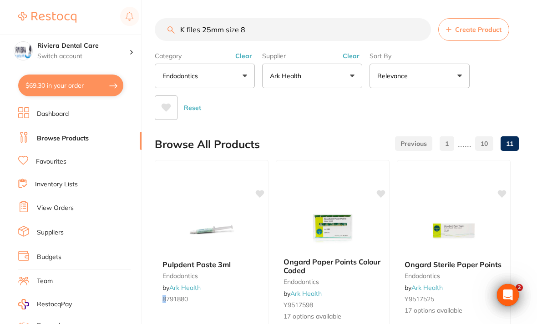
click at [257, 28] on input "K files 25mm size 8" at bounding box center [293, 29] width 276 height 23
click at [511, 88] on div "Category endodontics All Categories articulating burs disposables endodontics e…" at bounding box center [337, 84] width 364 height 72
click at [351, 73] on button "Ark Health" at bounding box center [312, 76] width 100 height 25
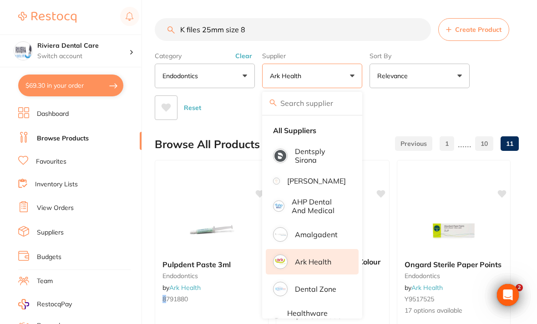
click at [297, 128] on strong "All Suppliers" at bounding box center [294, 130] width 43 height 8
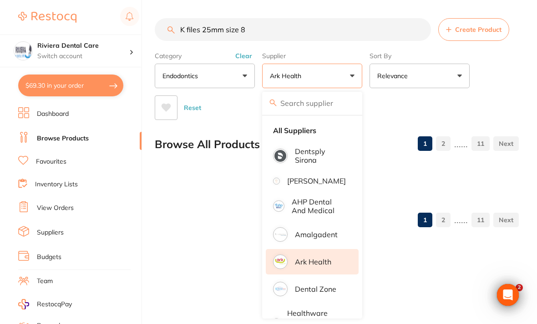
click at [315, 266] on p "Ark Health" at bounding box center [313, 262] width 36 height 8
click at [301, 266] on p "Ark Health" at bounding box center [313, 262] width 36 height 8
click at [297, 133] on strong "All Suppliers" at bounding box center [294, 130] width 43 height 8
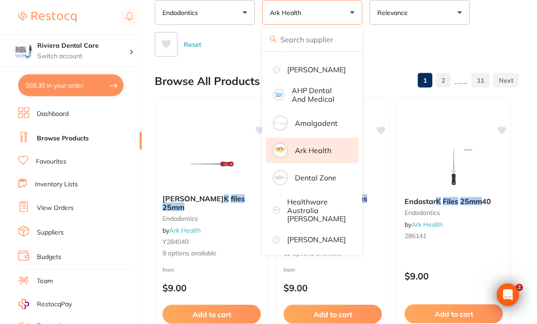
scroll to position [64, 0]
click at [499, 40] on div "Reset" at bounding box center [333, 41] width 357 height 32
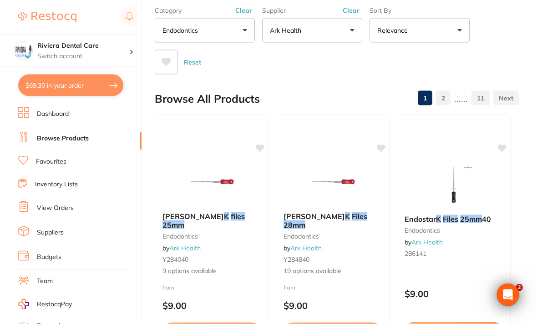
scroll to position [0, 0]
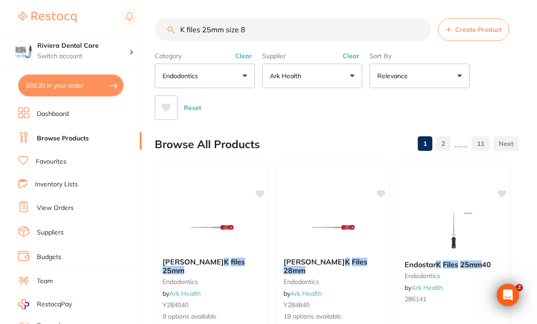
click at [349, 73] on button "Ark Health" at bounding box center [312, 76] width 100 height 25
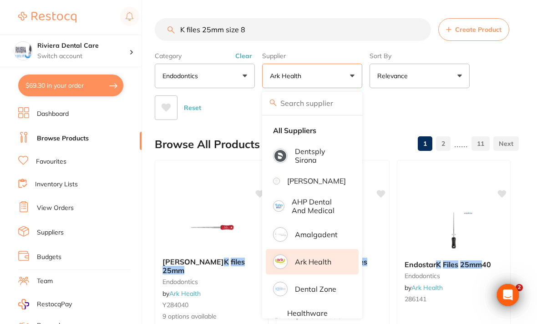
click at [295, 128] on strong "All Suppliers" at bounding box center [294, 130] width 43 height 8
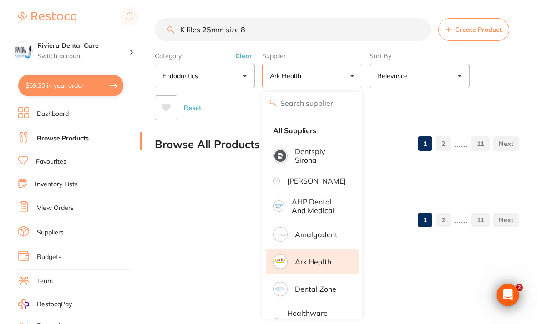
click at [302, 131] on strong "All Suppliers" at bounding box center [294, 130] width 43 height 8
click at [244, 70] on button "endodontics" at bounding box center [205, 76] width 100 height 25
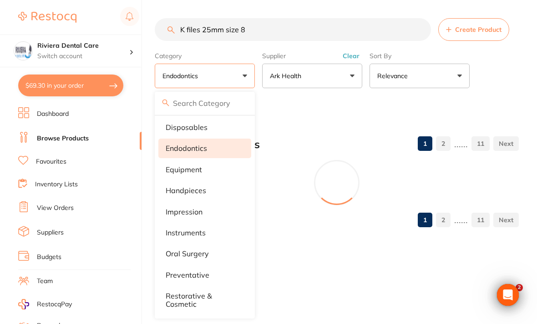
click at [503, 75] on div "Category endodontics All Categories articulating burs disposables endodontics e…" at bounding box center [337, 84] width 364 height 72
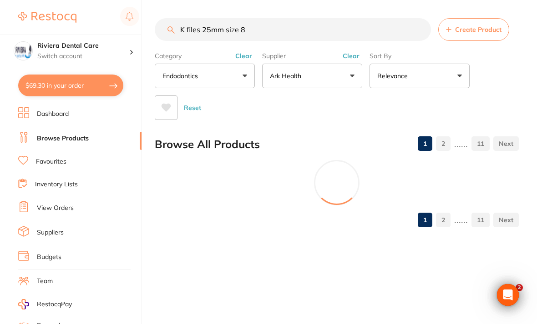
click at [50, 134] on link "Browse Products" at bounding box center [63, 138] width 52 height 9
click at [53, 134] on link "Browse Products" at bounding box center [63, 138] width 52 height 9
click at [61, 132] on li "Browse Products" at bounding box center [79, 139] width 123 height 14
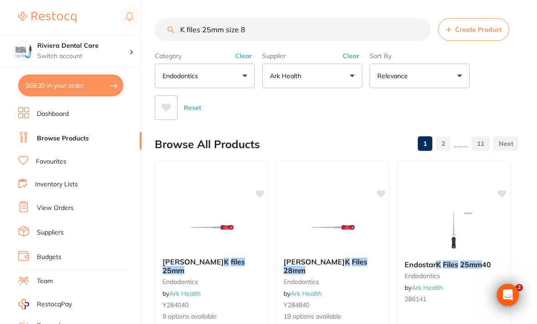
click at [50, 134] on link "Browse Products" at bounding box center [63, 138] width 52 height 9
click at [73, 80] on button "$69.30 in your order" at bounding box center [70, 86] width 105 height 22
checkbox input "true"
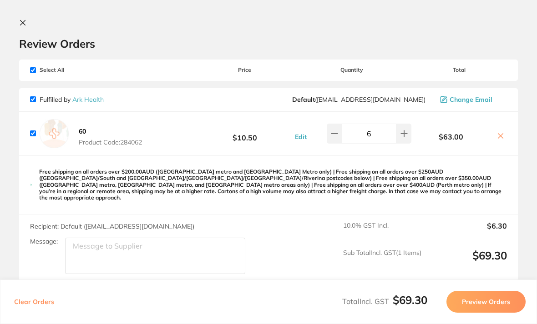
click at [27, 20] on button at bounding box center [24, 23] width 11 height 9
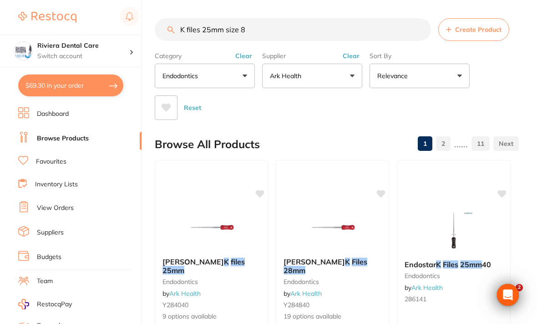
scroll to position [5, 0]
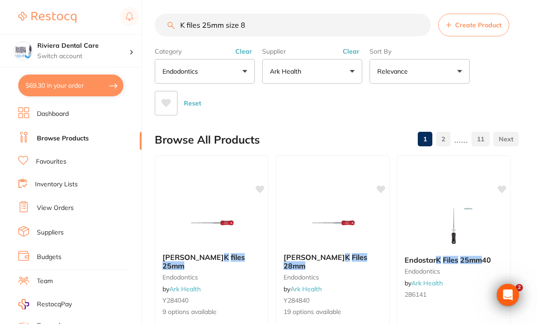
click at [257, 20] on input "K files 25mm size 8" at bounding box center [293, 25] width 276 height 23
click at [264, 23] on input "K files 25mm size 8" at bounding box center [293, 25] width 276 height 23
type input "K"
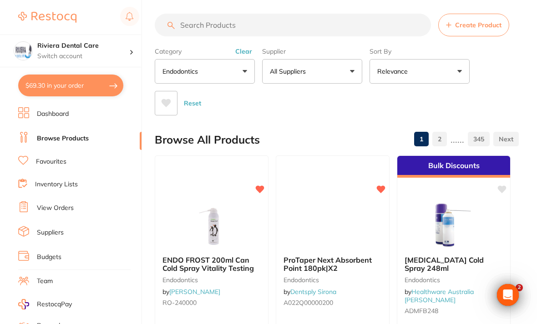
click at [244, 70] on button "endodontics" at bounding box center [205, 71] width 100 height 25
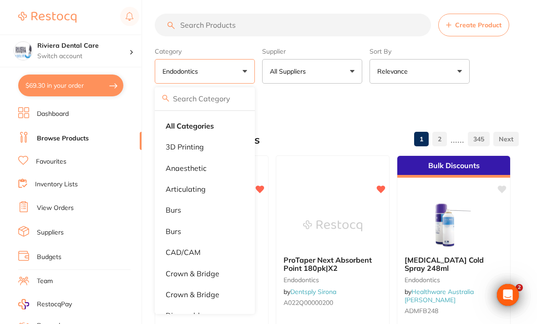
scroll to position [0, 0]
click at [198, 98] on input "search" at bounding box center [205, 98] width 100 height 23
click at [182, 119] on li "All Categories" at bounding box center [204, 125] width 93 height 19
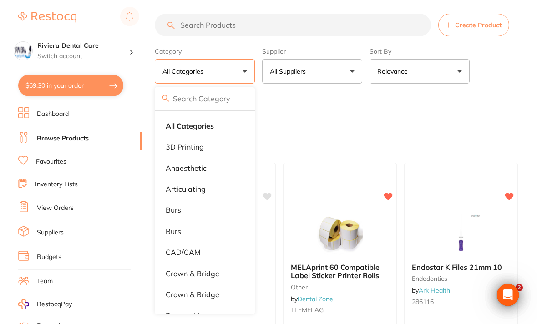
click at [195, 24] on input "search" at bounding box center [293, 25] width 276 height 23
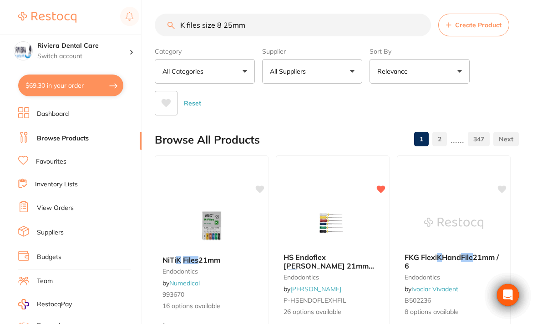
type input "K files size 8 25mm"
click at [492, 82] on div "Category All Categories All Categories 3D Printing anaesthetic articulating bur…" at bounding box center [337, 80] width 364 height 72
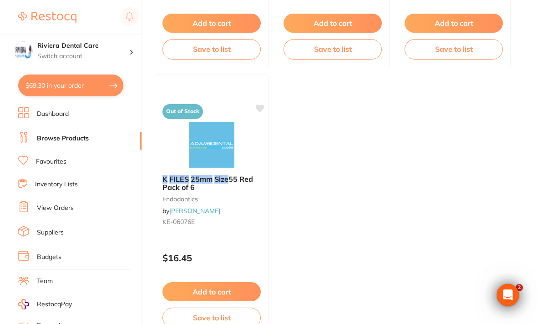
scroll to position [923, 0]
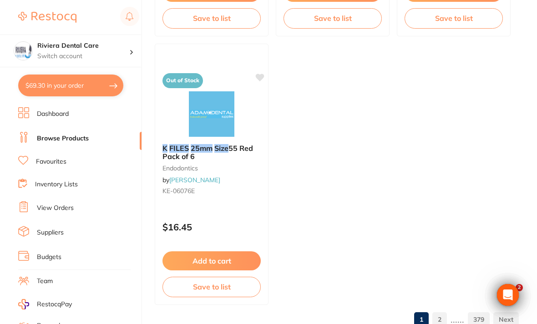
click at [443, 316] on link "2" at bounding box center [439, 320] width 15 height 18
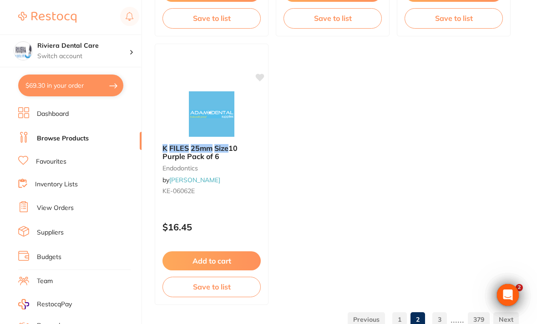
click at [440, 318] on link "3" at bounding box center [439, 320] width 15 height 18
click at [441, 317] on link "4" at bounding box center [439, 320] width 15 height 18
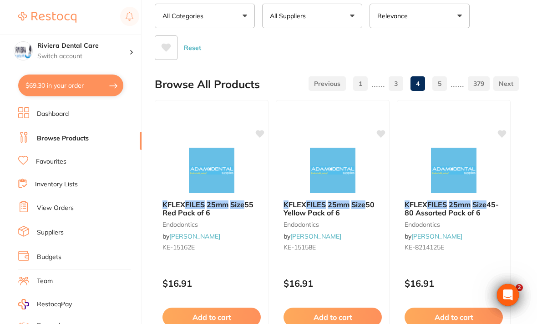
scroll to position [0, 0]
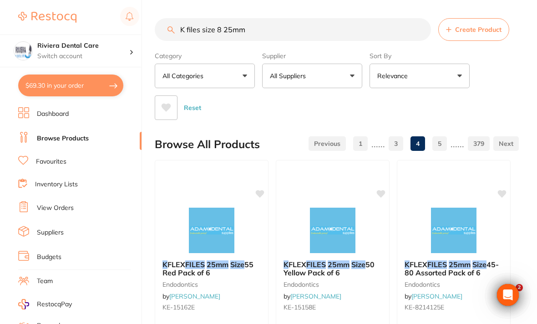
click at [363, 138] on link "1" at bounding box center [360, 144] width 15 height 18
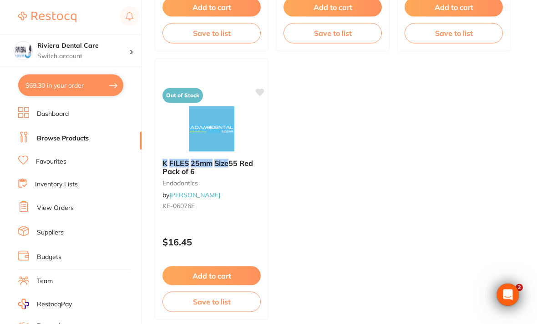
scroll to position [923, 0]
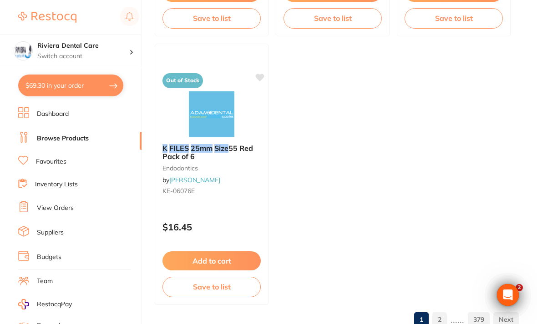
click at [439, 317] on link "2" at bounding box center [439, 320] width 15 height 18
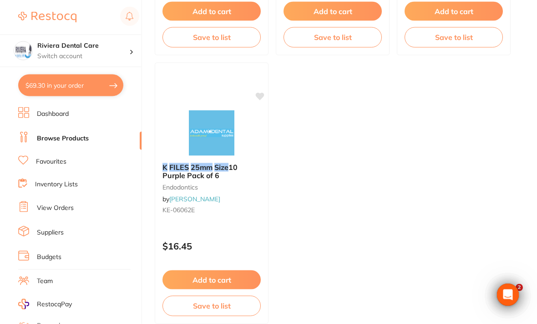
scroll to position [905, 0]
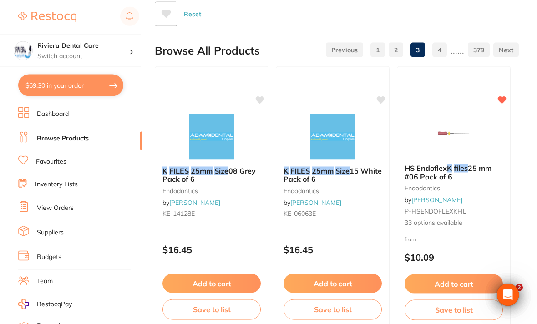
scroll to position [94, 0]
click at [202, 139] on img at bounding box center [211, 136] width 59 height 45
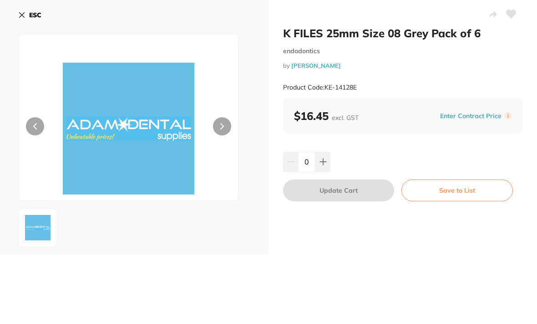
click at [26, 19] on button "ESC" at bounding box center [29, 14] width 23 height 15
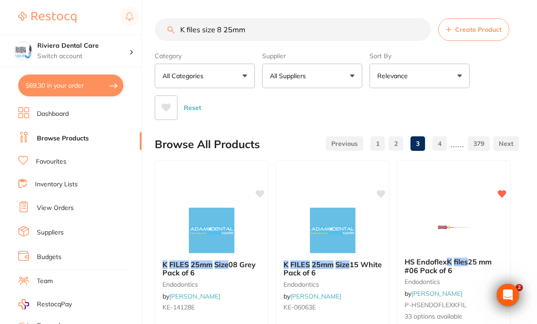
click at [349, 70] on button "All Suppliers" at bounding box center [312, 76] width 100 height 25
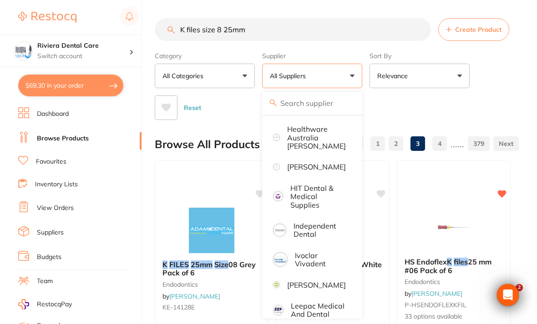
scroll to position [386, 0]
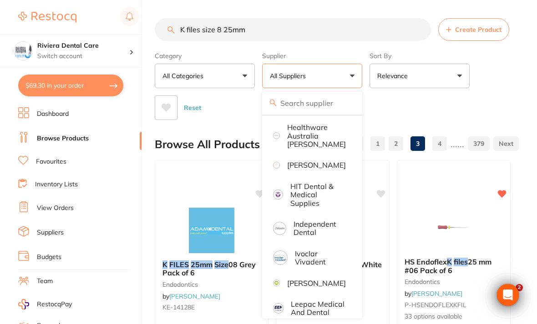
click at [311, 161] on p "[PERSON_NAME]" at bounding box center [316, 165] width 59 height 8
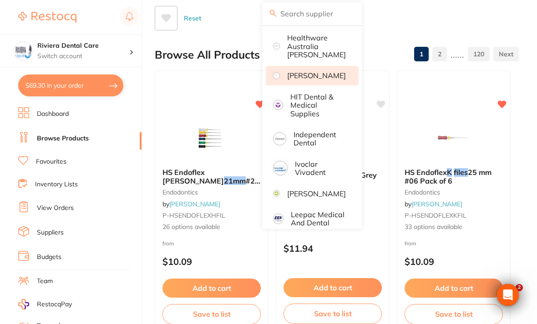
scroll to position [94, 0]
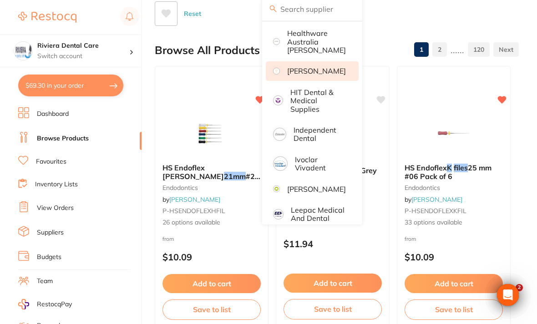
click at [466, 20] on div "Reset" at bounding box center [333, 10] width 357 height 32
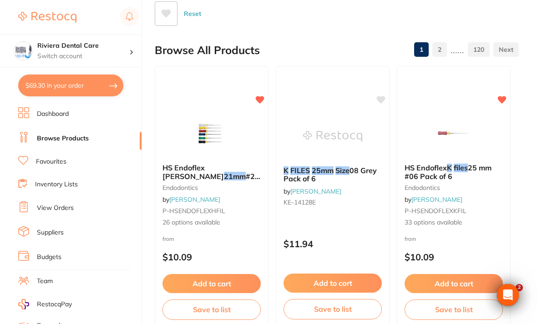
click at [336, 277] on button "Add to cart" at bounding box center [332, 283] width 98 height 19
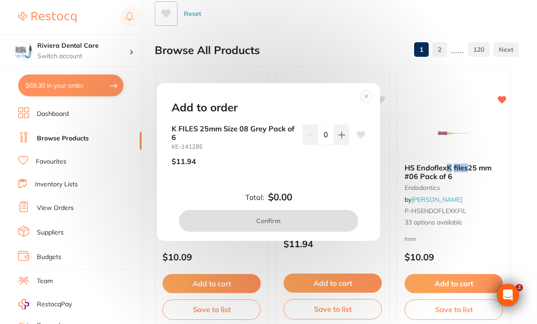
scroll to position [0, 0]
click at [343, 141] on button at bounding box center [341, 135] width 15 height 20
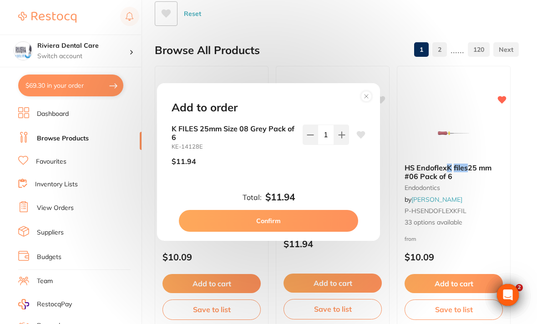
click at [341, 141] on button at bounding box center [341, 135] width 15 height 20
click at [340, 141] on button at bounding box center [341, 135] width 15 height 20
click at [341, 145] on button at bounding box center [341, 135] width 15 height 20
click at [344, 145] on button at bounding box center [341, 135] width 15 height 20
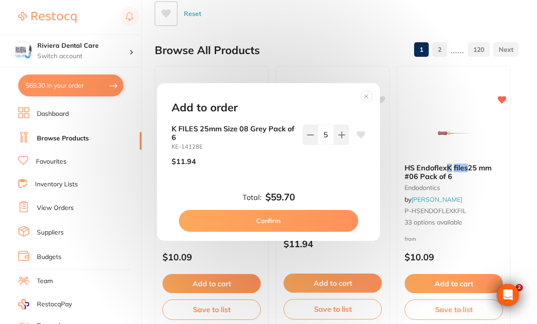
type input "6"
click at [269, 229] on button "Confirm" at bounding box center [268, 221] width 179 height 22
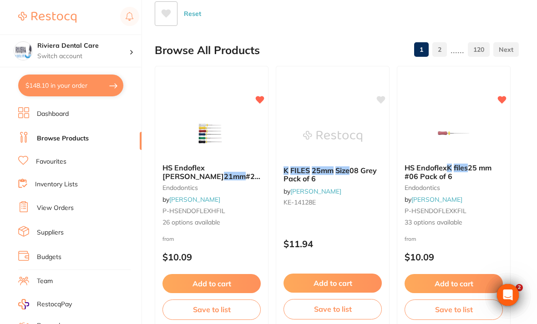
click at [71, 79] on button "$148.10 in your order" at bounding box center [70, 86] width 105 height 22
checkbox input "true"
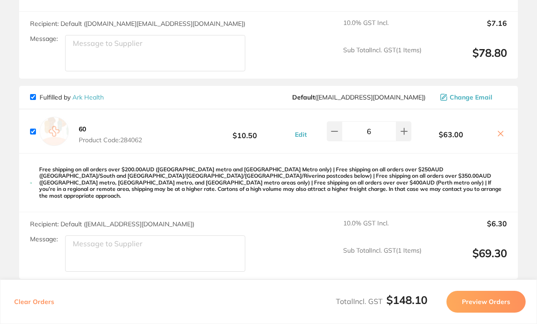
click at [487, 313] on button "Preview Orders" at bounding box center [485, 302] width 79 height 22
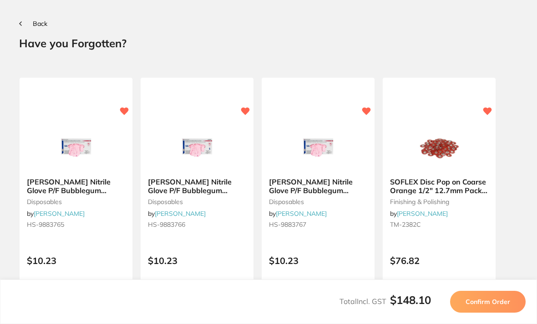
click at [487, 306] on span "Confirm Order" at bounding box center [487, 302] width 45 height 8
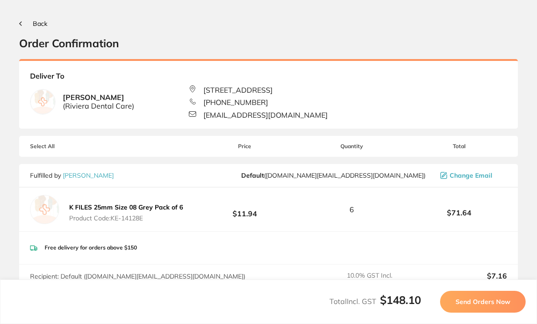
click at [488, 306] on span "Send Orders Now" at bounding box center [482, 302] width 55 height 8
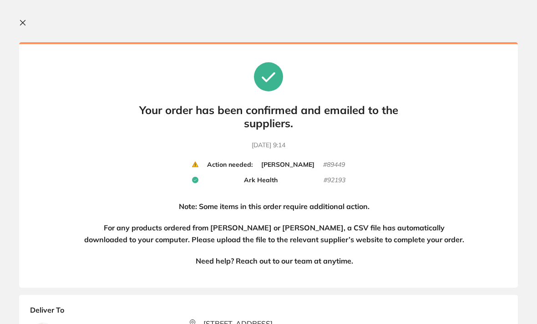
scroll to position [29, 0]
click at [13, 22] on section "Your orders are being processed and we will notify you once we have placed the …" at bounding box center [268, 162] width 537 height 324
click at [30, 27] on button at bounding box center [24, 23] width 11 height 9
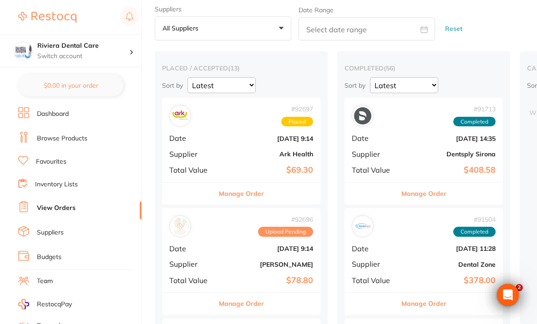
click at [50, 204] on link "View Orders" at bounding box center [56, 208] width 39 height 9
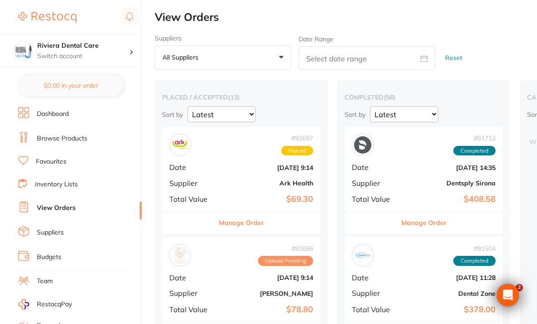
click at [237, 168] on b "Sept 4 2025, 9:14" at bounding box center [267, 167] width 91 height 7
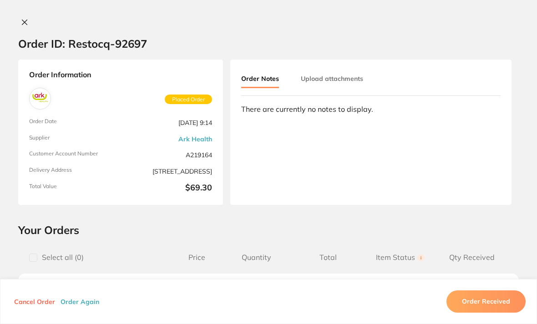
click at [27, 45] on h2 "Order ID: Restocq- 92697" at bounding box center [82, 44] width 129 height 14
click at [24, 50] on div "Order ID: Restocq- 92697" at bounding box center [82, 44] width 129 height 32
click at [26, 53] on div "Order ID: Restocq- 92697" at bounding box center [82, 44] width 129 height 32
click at [25, 48] on h2 "Order ID: Restocq- 92697" at bounding box center [82, 44] width 129 height 14
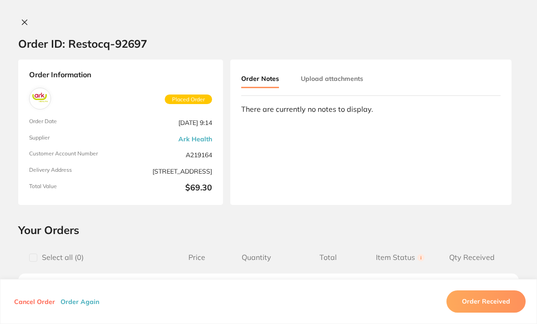
click at [26, 55] on div "Order ID: Restocq- 92697" at bounding box center [82, 44] width 129 height 32
click at [27, 47] on h2 "Order ID: Restocq- 92697" at bounding box center [82, 44] width 129 height 14
click at [24, 19] on icon at bounding box center [24, 22] width 7 height 7
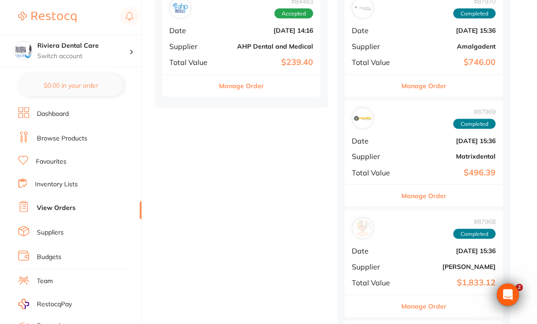
scroll to position [1462, 0]
